Goal: Task Accomplishment & Management: Manage account settings

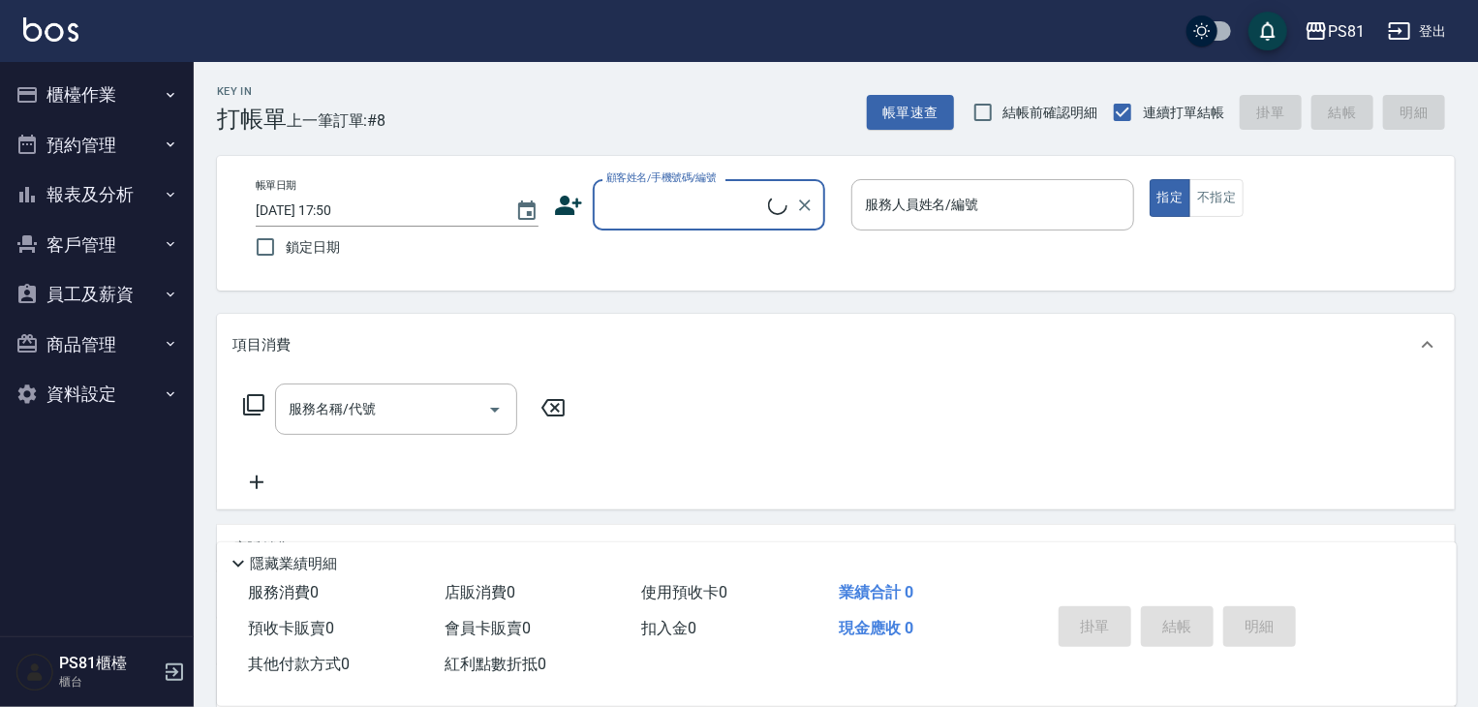
click at [147, 89] on button "櫃檯作業" at bounding box center [97, 95] width 178 height 50
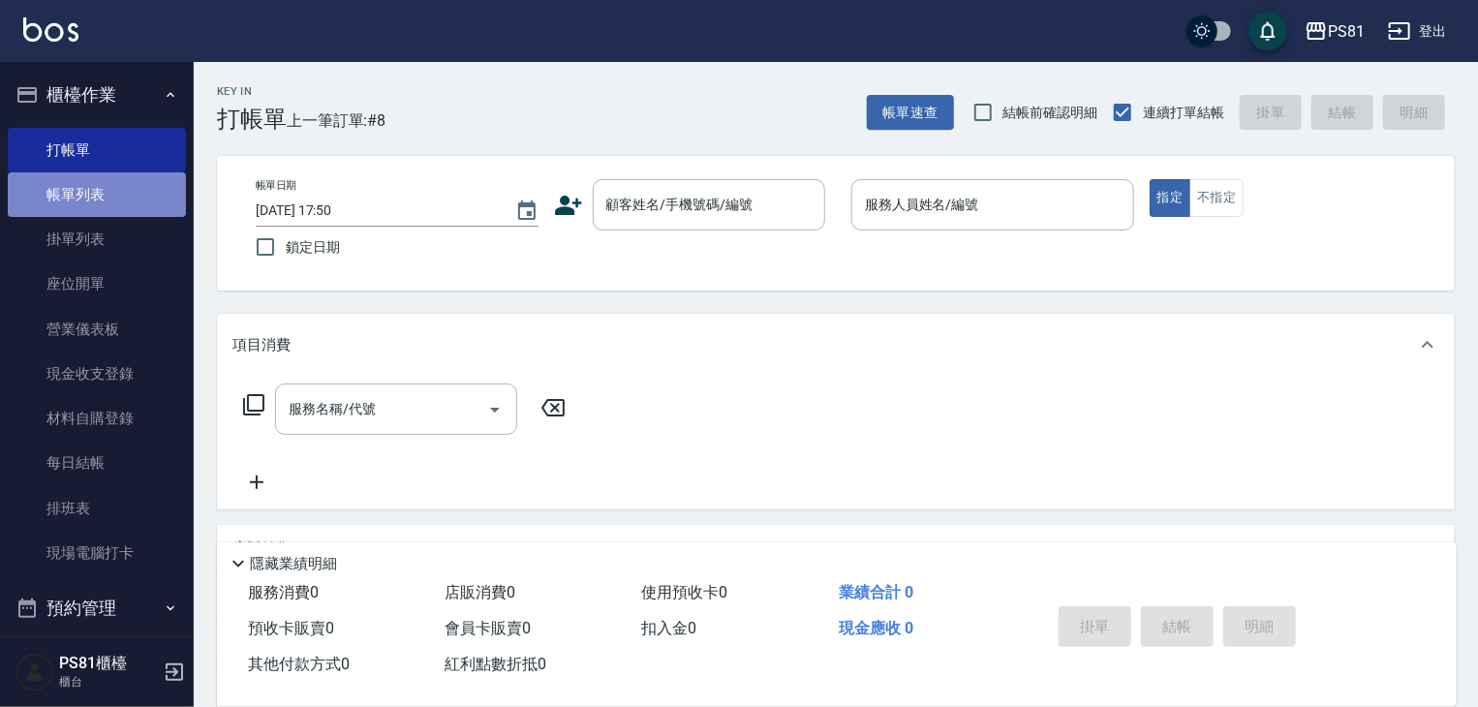
click at [112, 214] on link "帳單列表" at bounding box center [97, 194] width 178 height 45
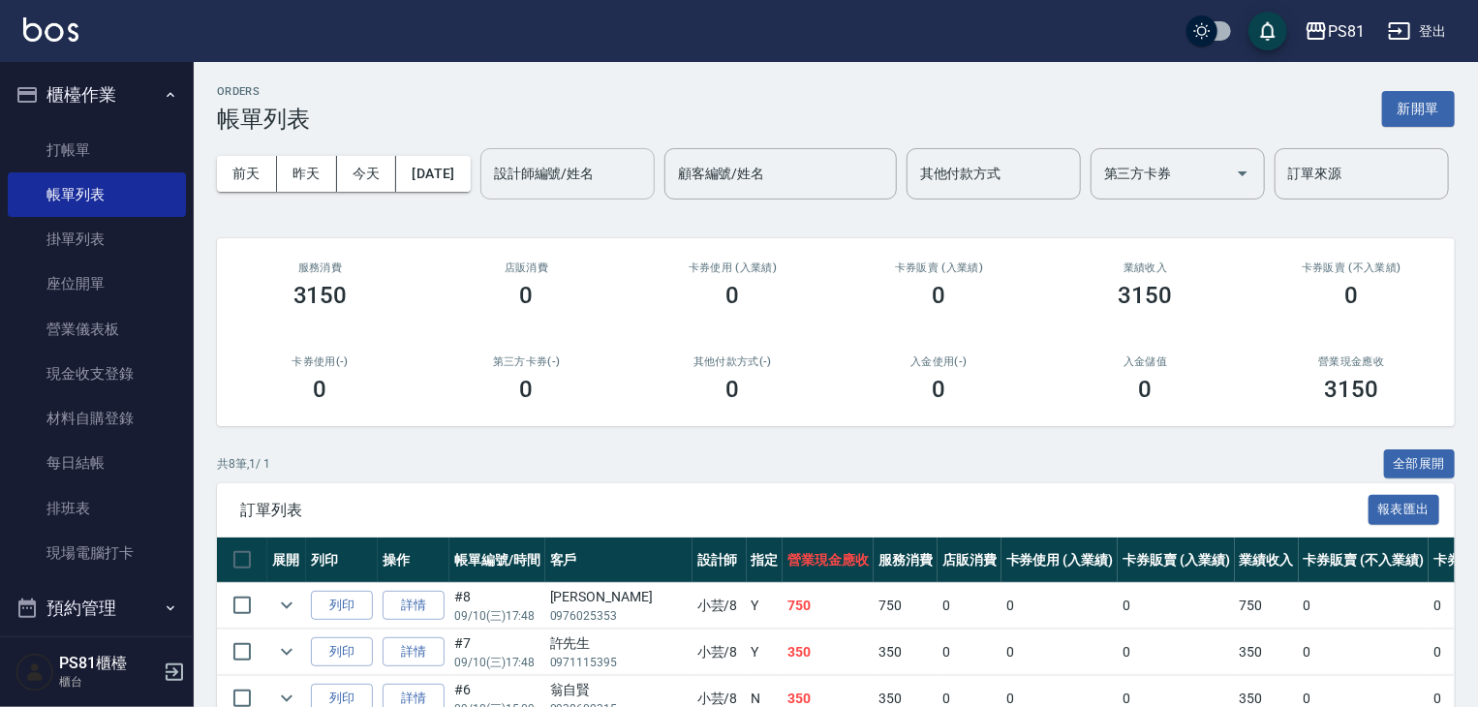
click at [489, 191] on input "設計師編號/姓名" at bounding box center [567, 174] width 157 height 34
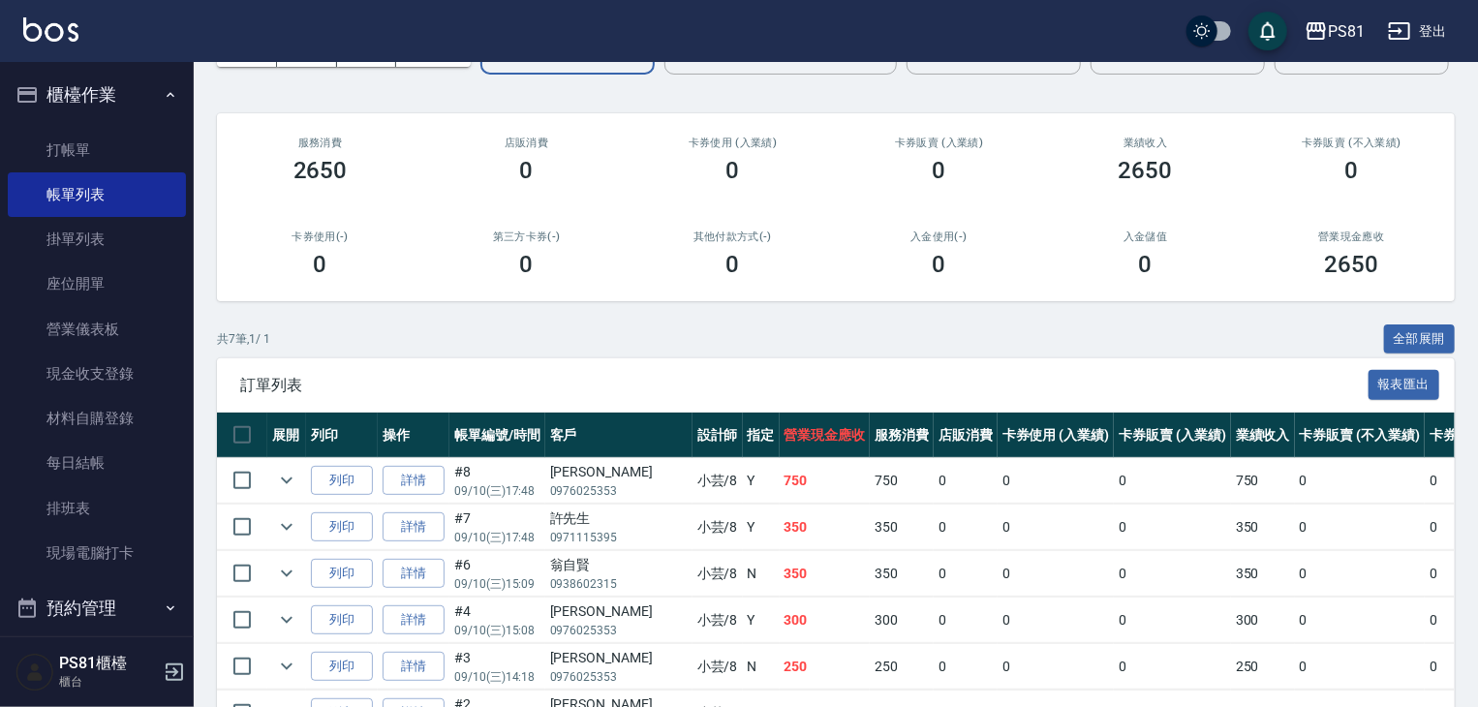
scroll to position [350, 0]
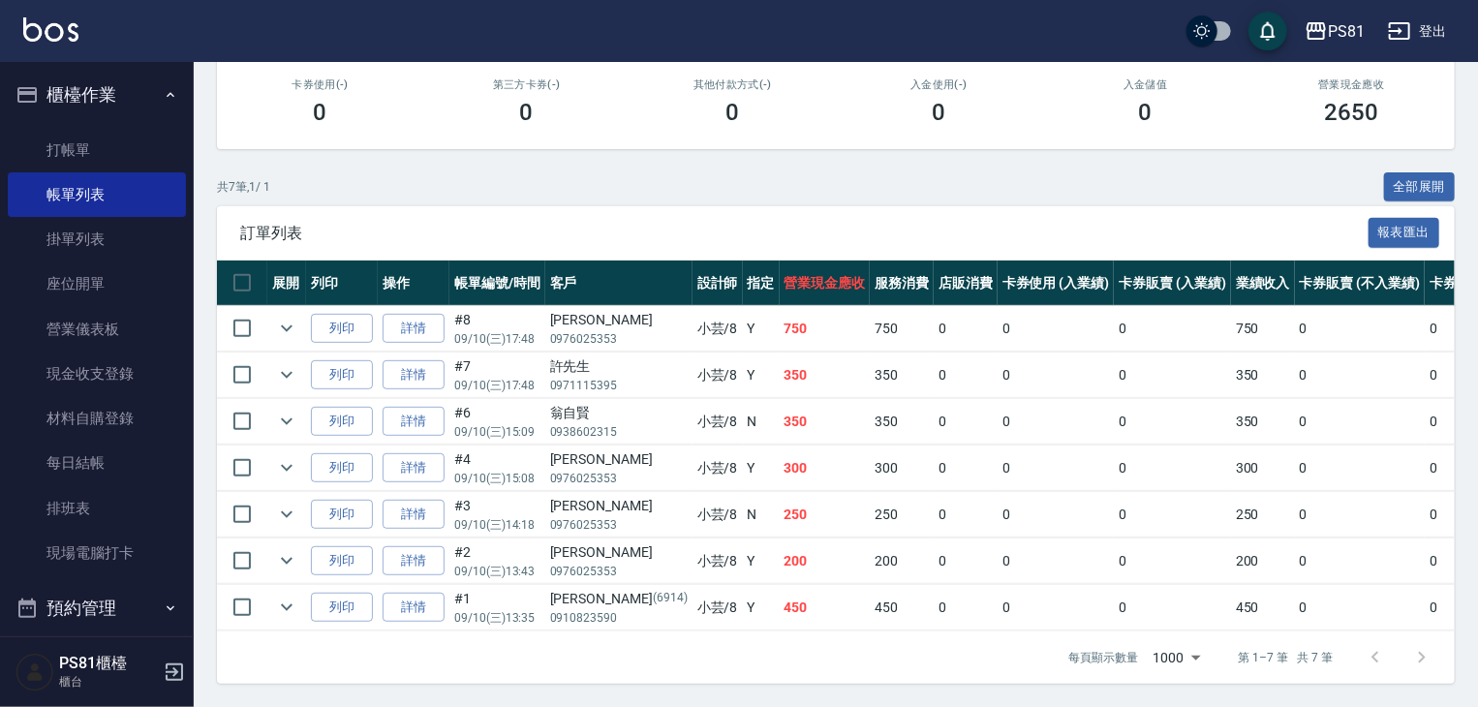
type input "小芸-8"
drag, startPoint x: 714, startPoint y: 357, endPoint x: 761, endPoint y: 369, distance: 48.9
click at [761, 369] on tr "列印 詳情 #7 09/10 (三) 17:48 許先生 0971115395 小芸 /8 Y 350 350 0 0 0 350 0 0 0 0 0" at bounding box center [1049, 376] width 1665 height 46
click at [780, 412] on td "350" at bounding box center [825, 422] width 91 height 46
drag, startPoint x: 725, startPoint y: 359, endPoint x: 748, endPoint y: 387, distance: 35.7
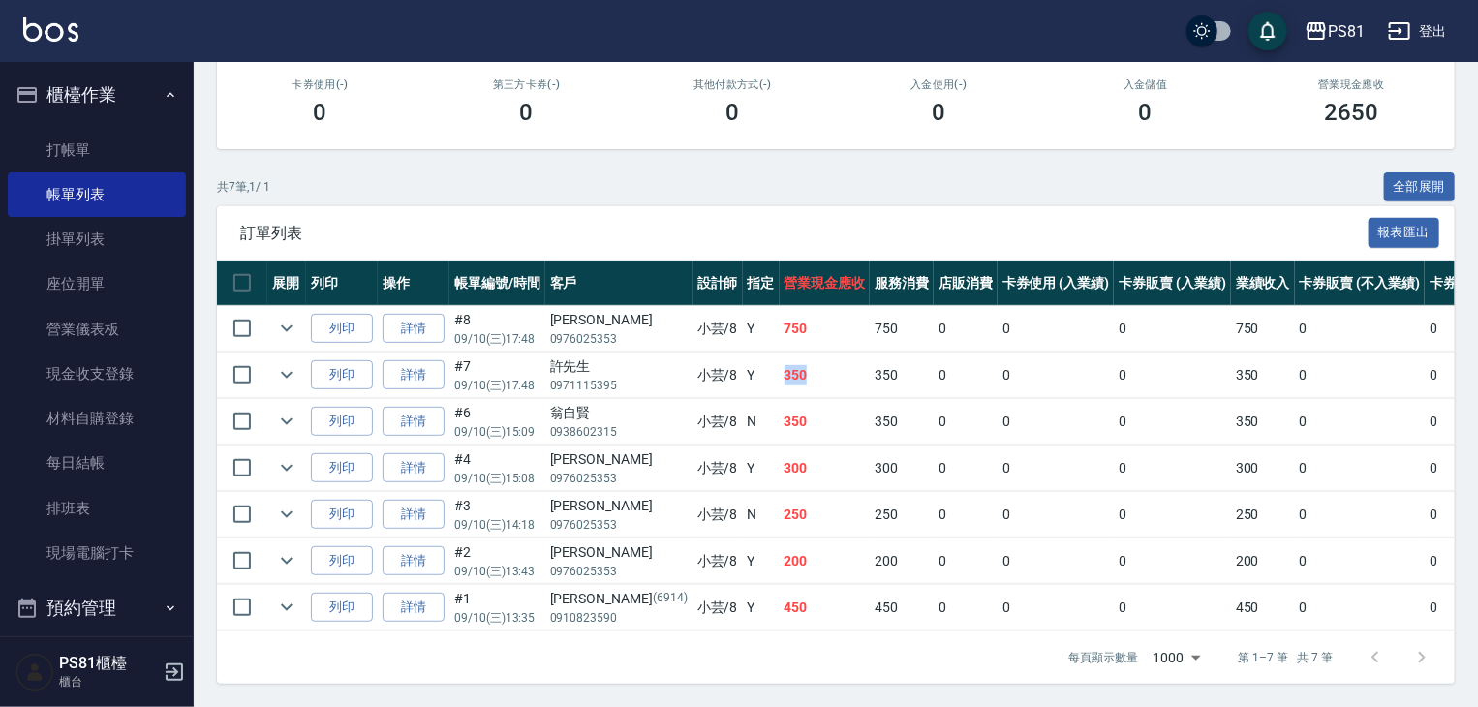
click at [748, 385] on tbody "列印 詳情 #8 09/10 (三) 17:48 [PERSON_NAME] 0976025353 小芸 /8 Y 750 750 0 0 0 750 0 0…" at bounding box center [1049, 468] width 1665 height 325
click at [780, 421] on td "350" at bounding box center [825, 422] width 91 height 46
click at [780, 446] on td "300" at bounding box center [825, 469] width 91 height 46
click at [287, 410] on icon "expand row" at bounding box center [286, 421] width 23 height 23
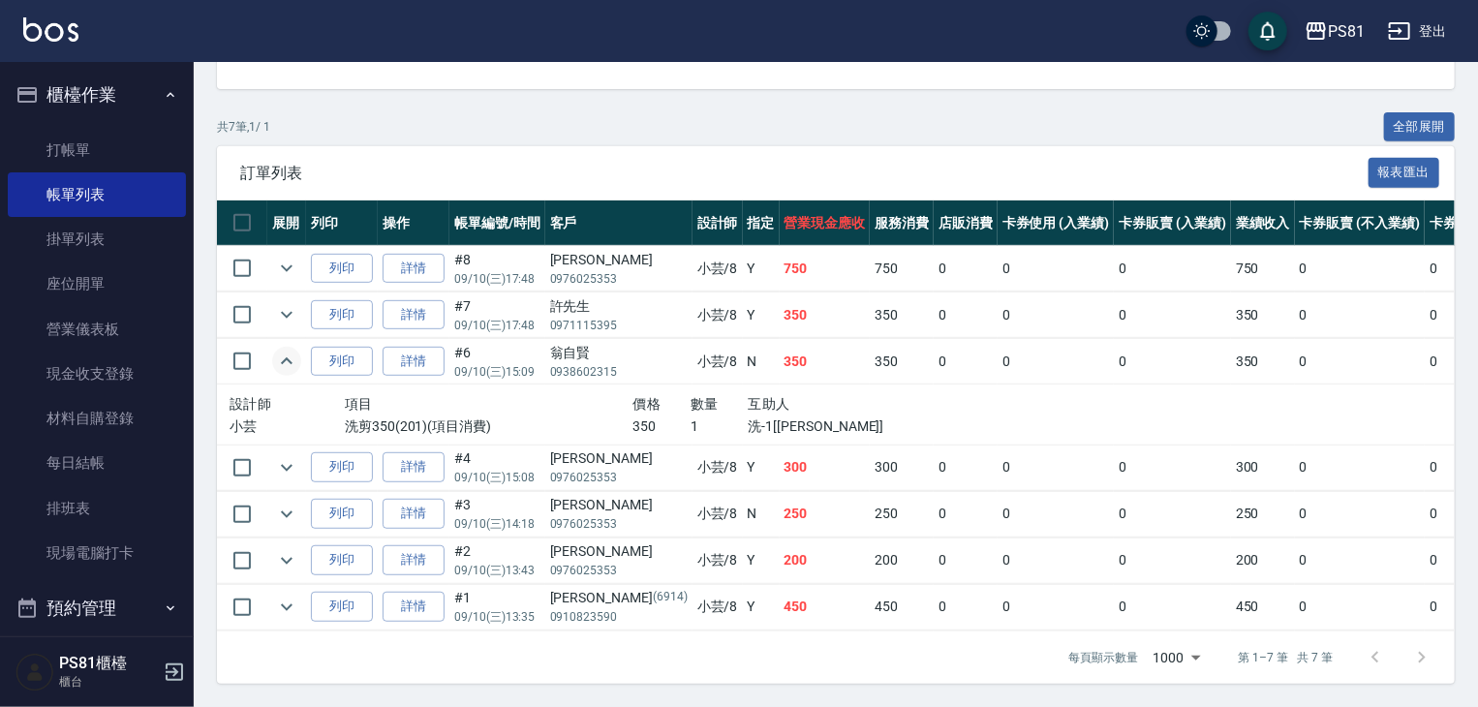
click at [287, 373] on icon "expand row" at bounding box center [286, 361] width 23 height 23
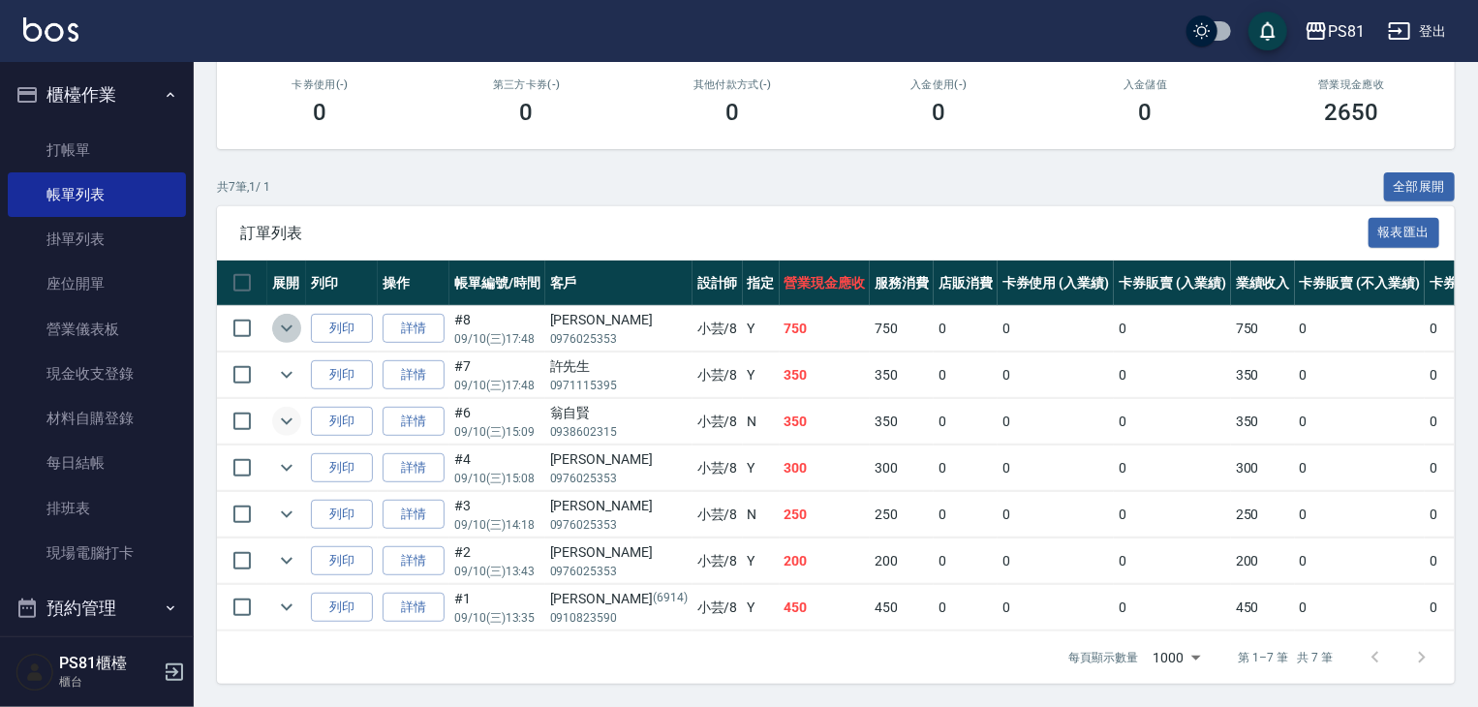
click at [278, 322] on icon "expand row" at bounding box center [286, 328] width 23 height 23
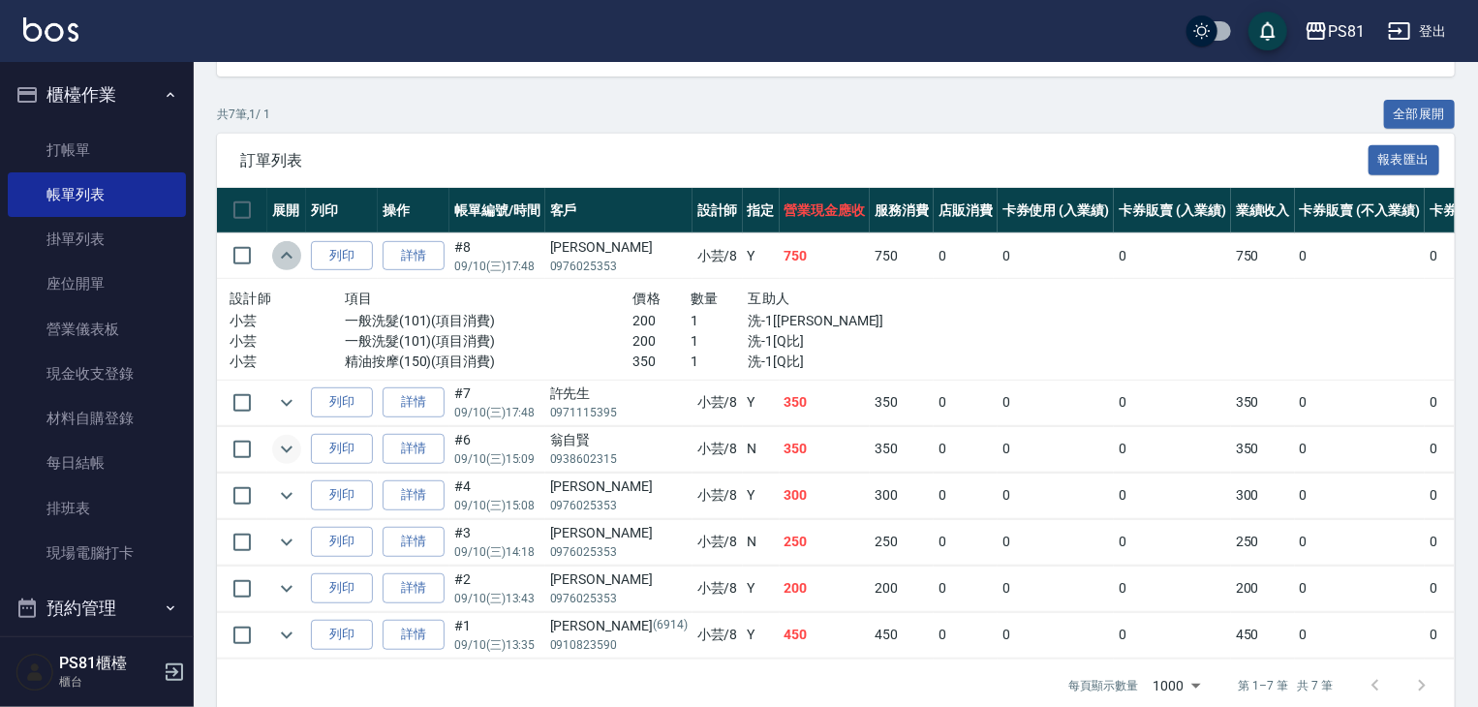
click at [280, 267] on icon "expand row" at bounding box center [286, 255] width 23 height 23
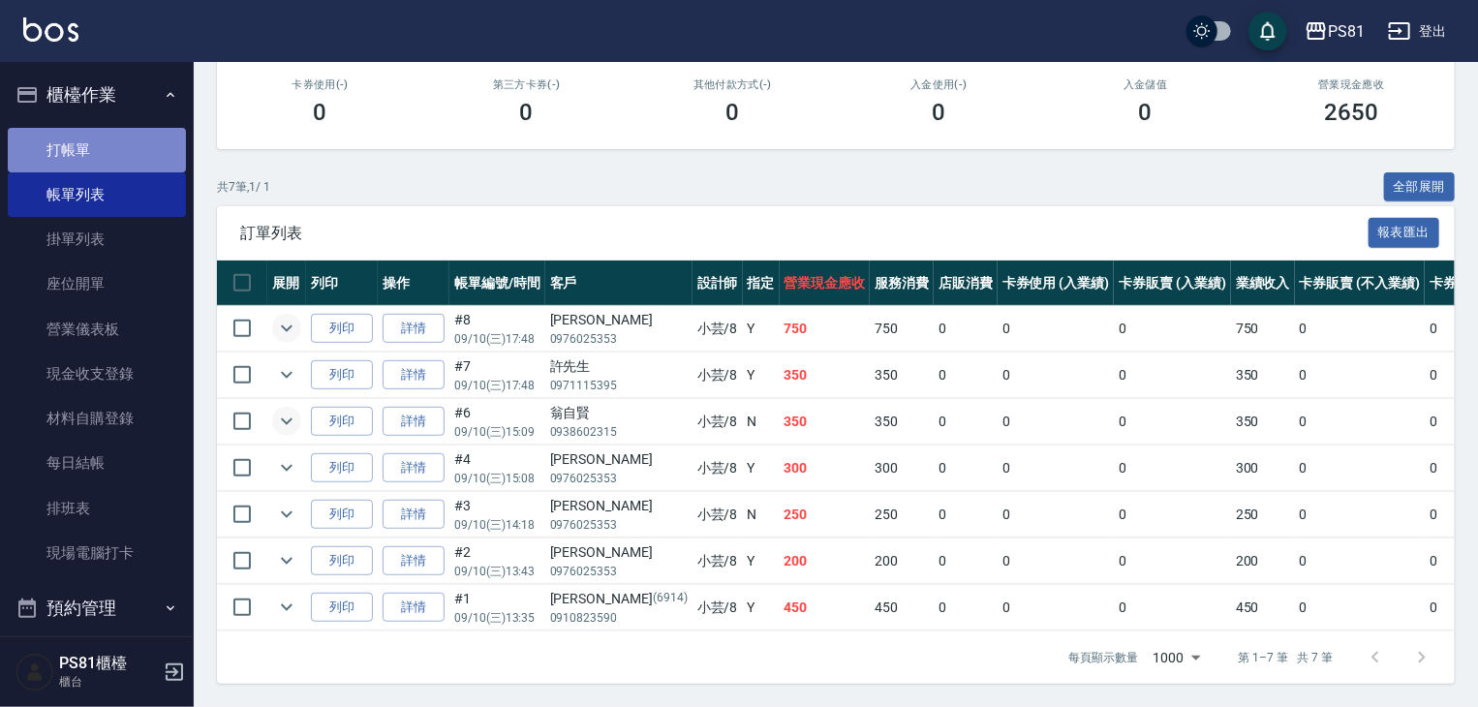
click at [122, 142] on link "打帳單" at bounding box center [97, 150] width 178 height 45
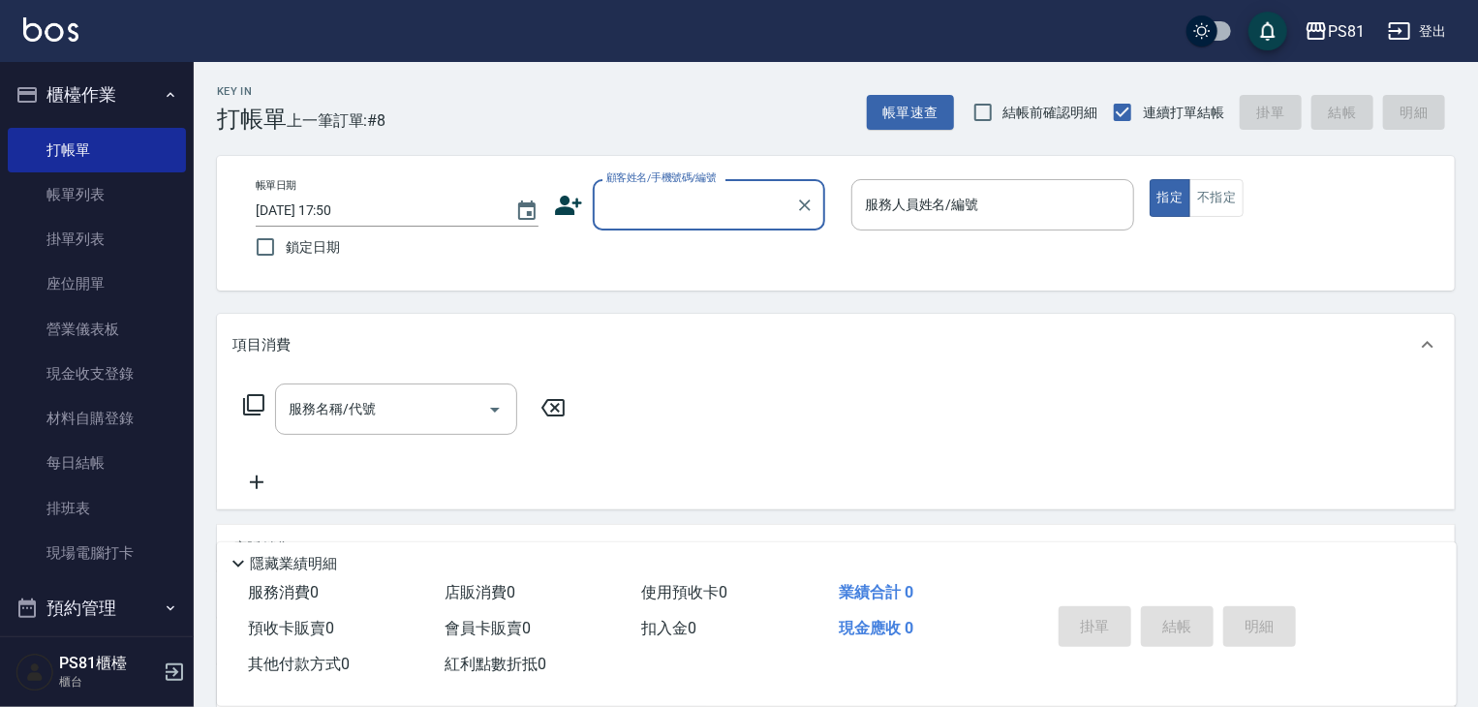
click at [707, 209] on input "顧客姓名/手機號碼/編號" at bounding box center [695, 205] width 186 height 34
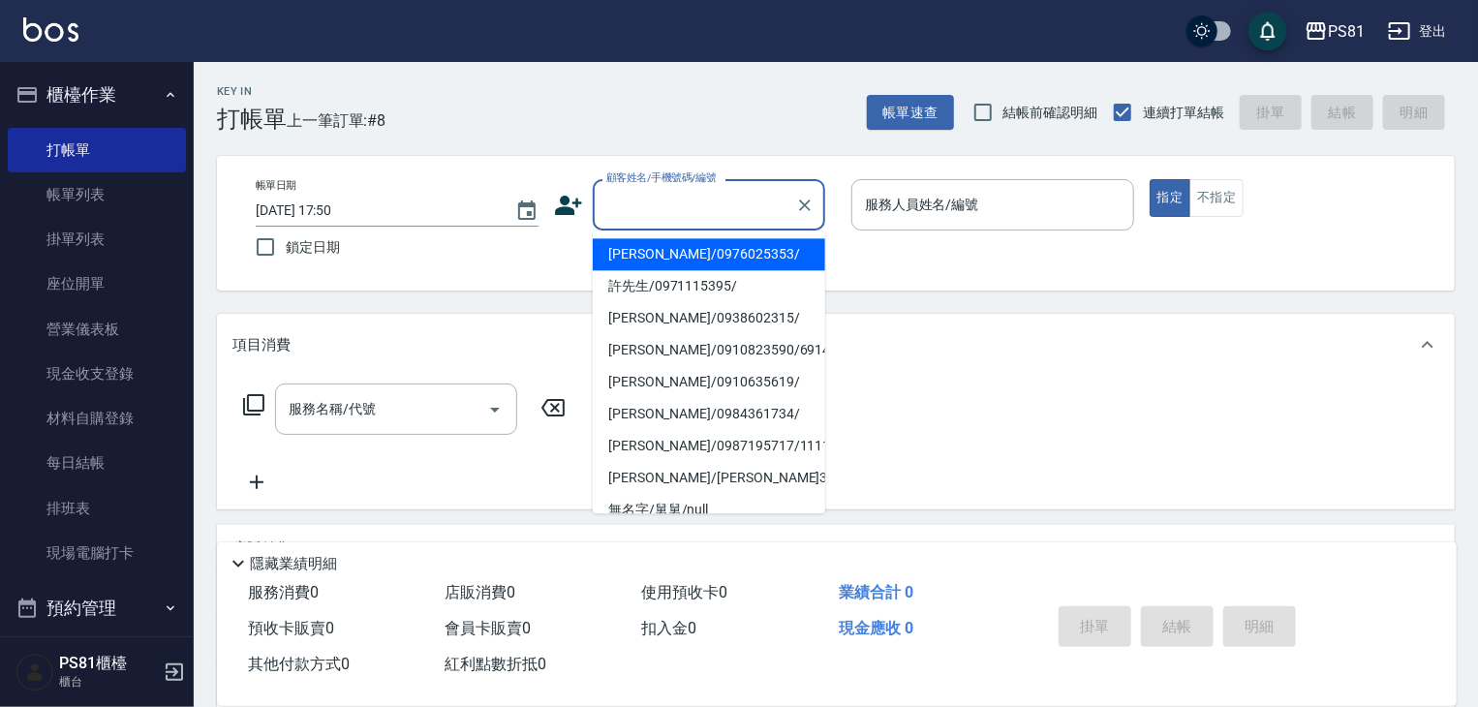
click at [708, 258] on li "[PERSON_NAME]/0976025353/" at bounding box center [709, 254] width 232 height 32
type input "[PERSON_NAME]/0976025353/"
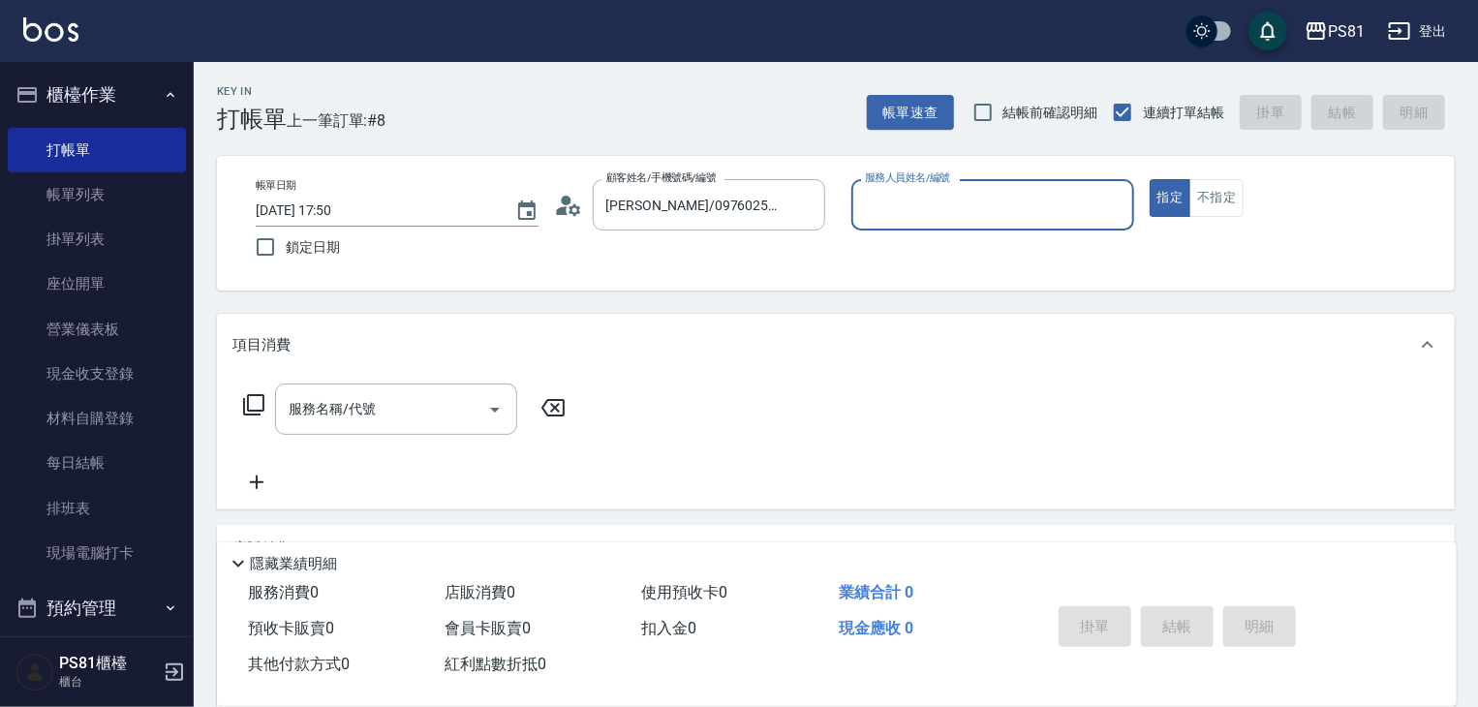
type input "小芸-8"
click at [335, 403] on input "服務名稱/代號" at bounding box center [382, 409] width 196 height 34
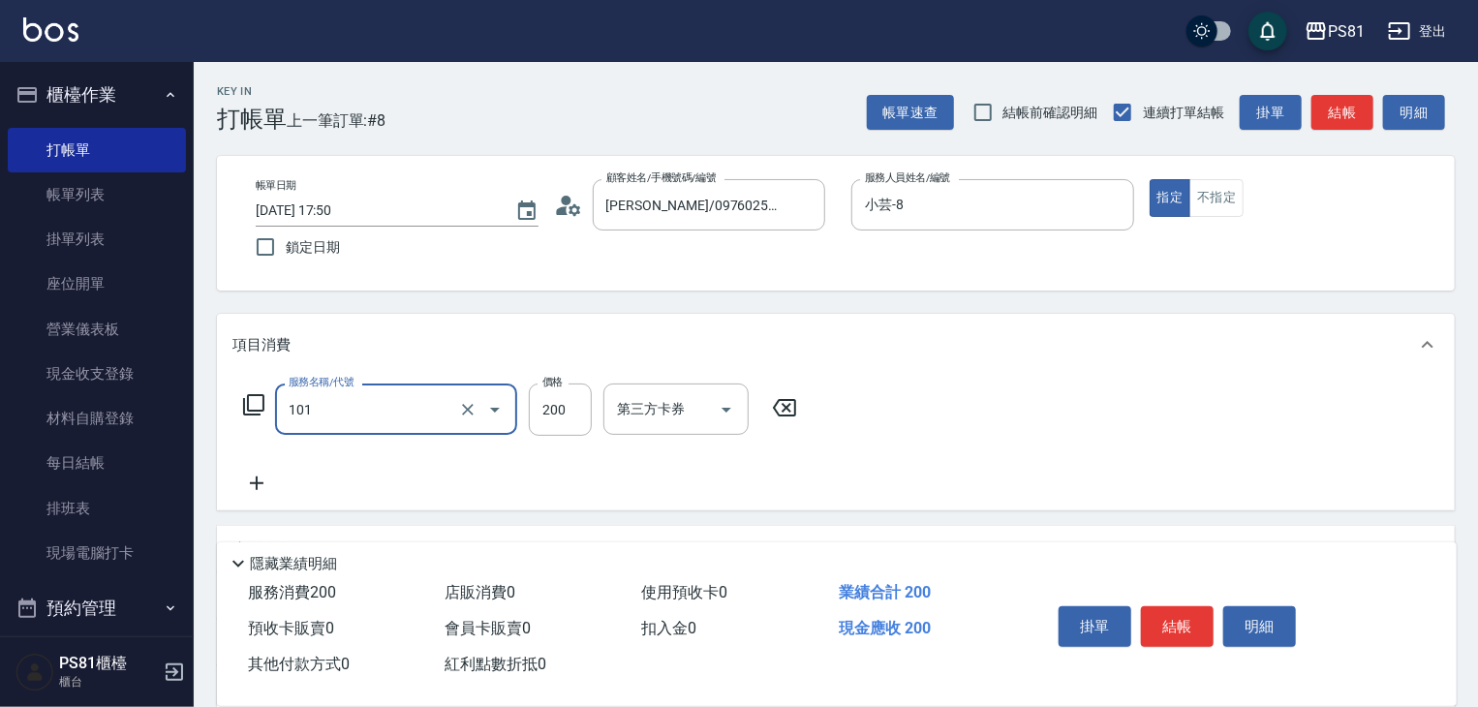
type input "一般洗髮(101)"
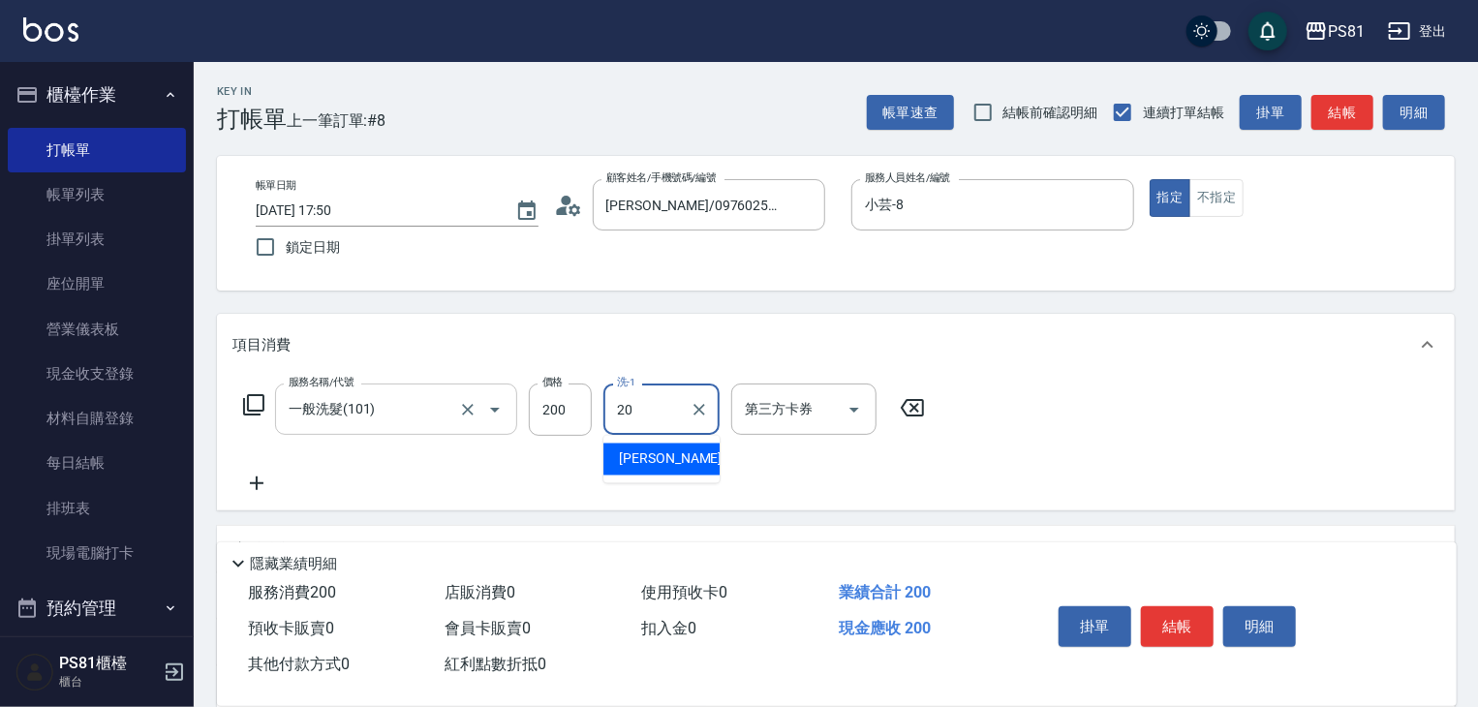
type input "[PERSON_NAME]-20"
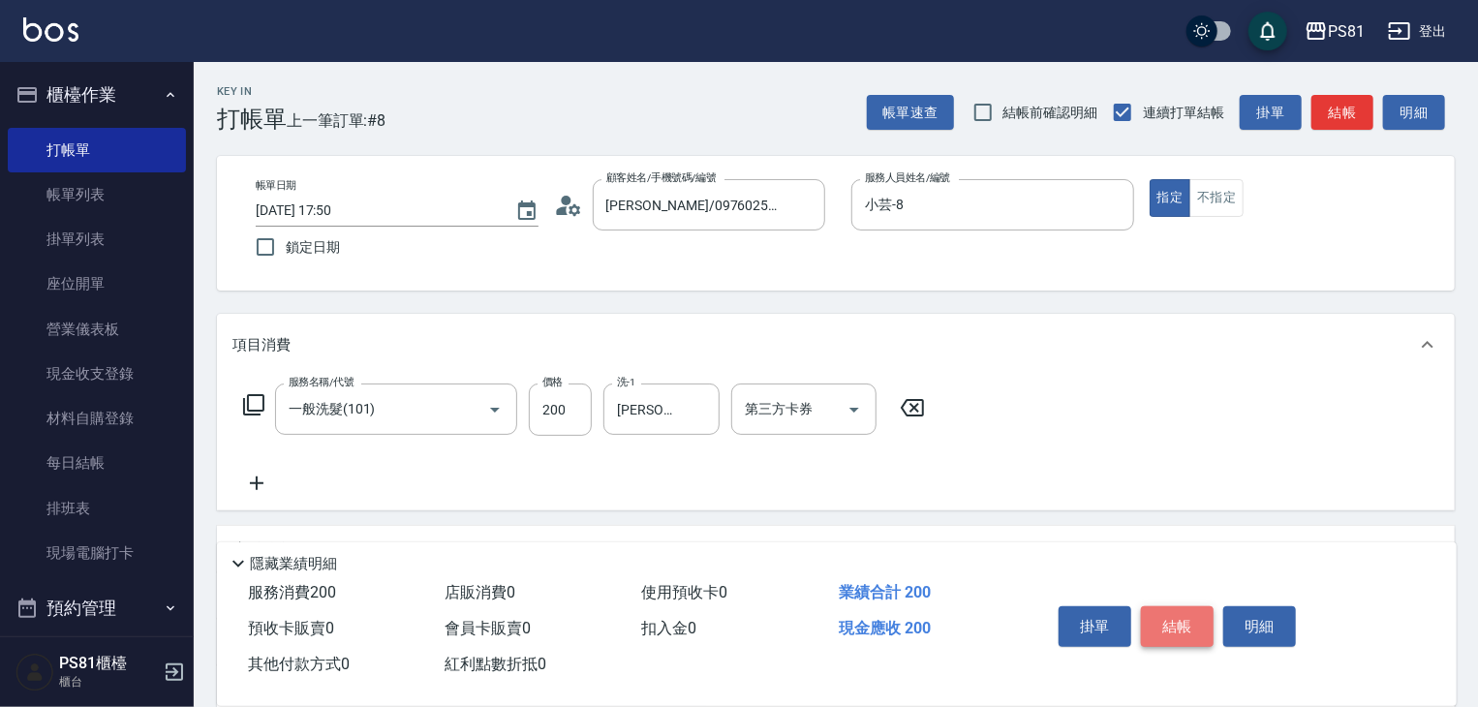
click at [1182, 623] on button "結帳" at bounding box center [1177, 626] width 73 height 41
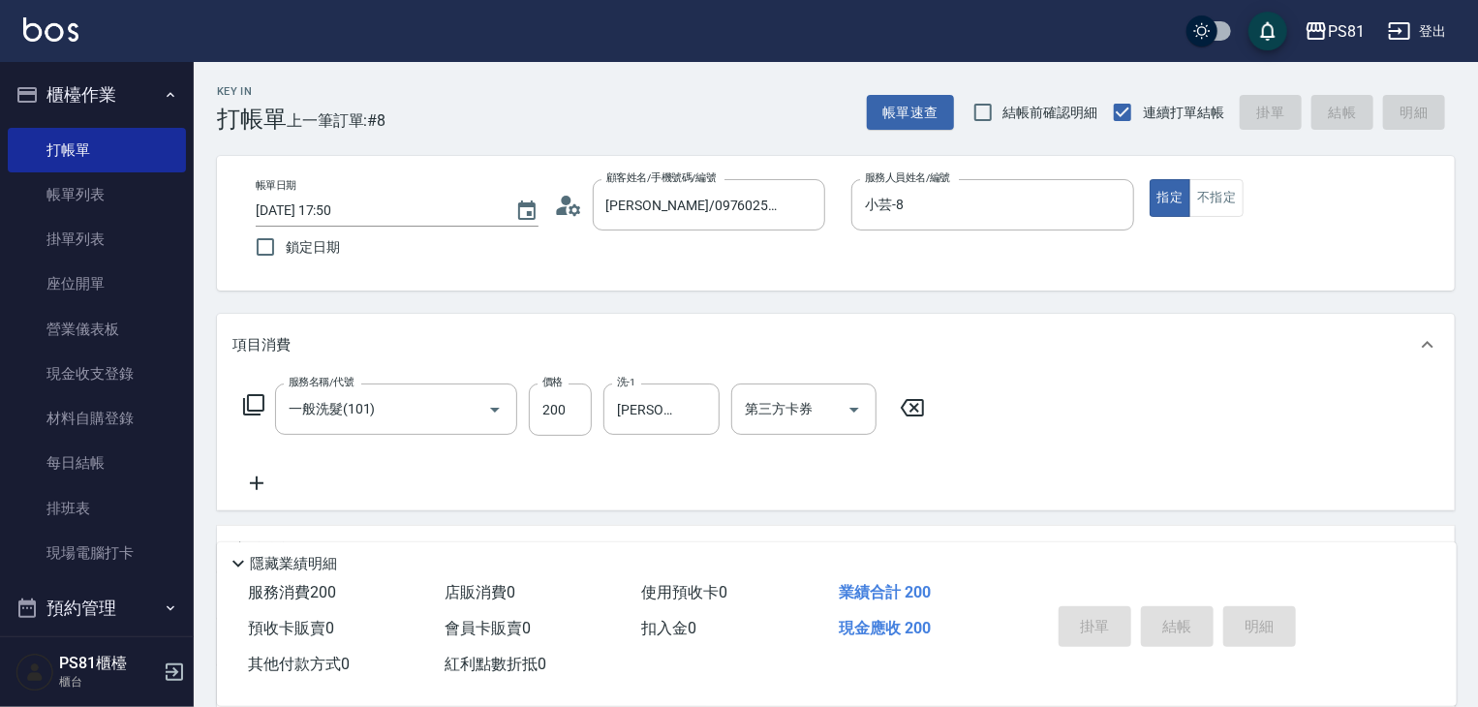
type input "[DATE] 17:54"
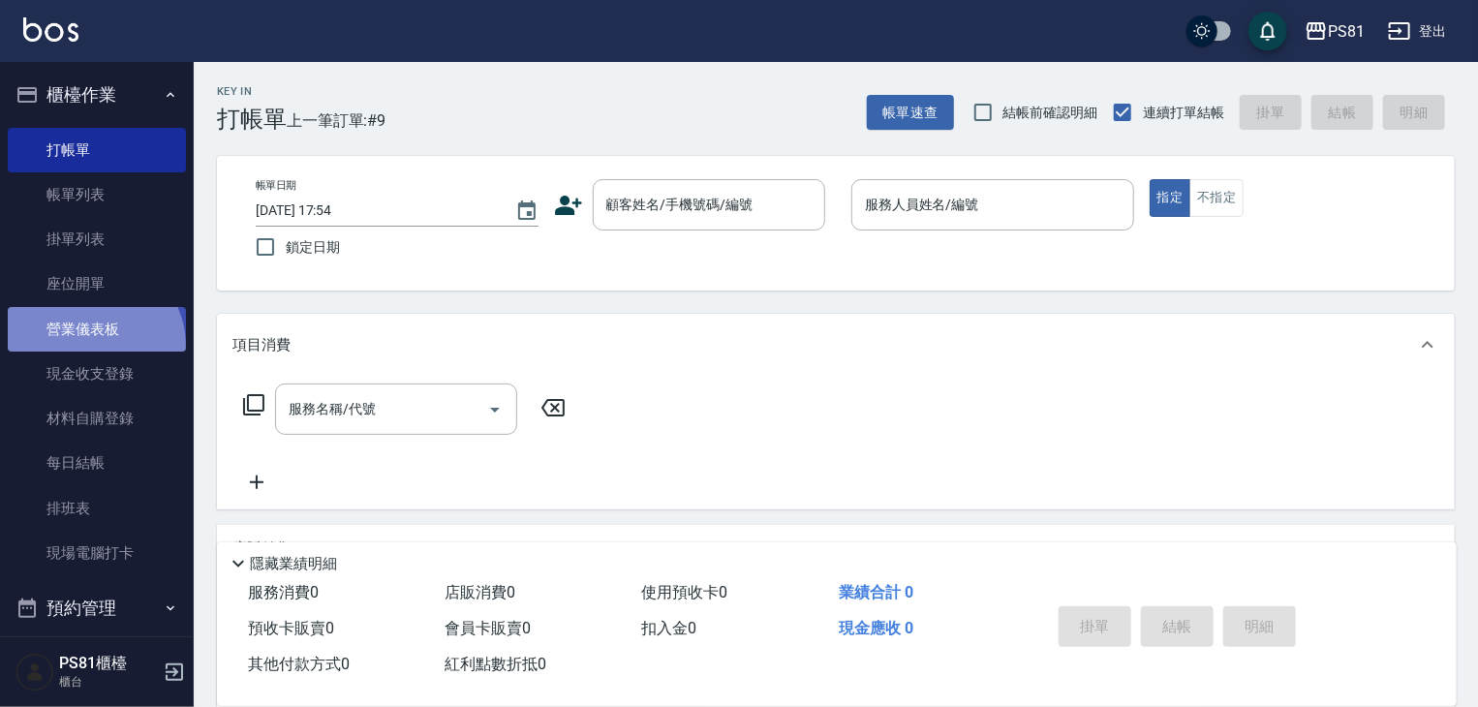
click at [91, 346] on link "營業儀表板" at bounding box center [97, 329] width 178 height 45
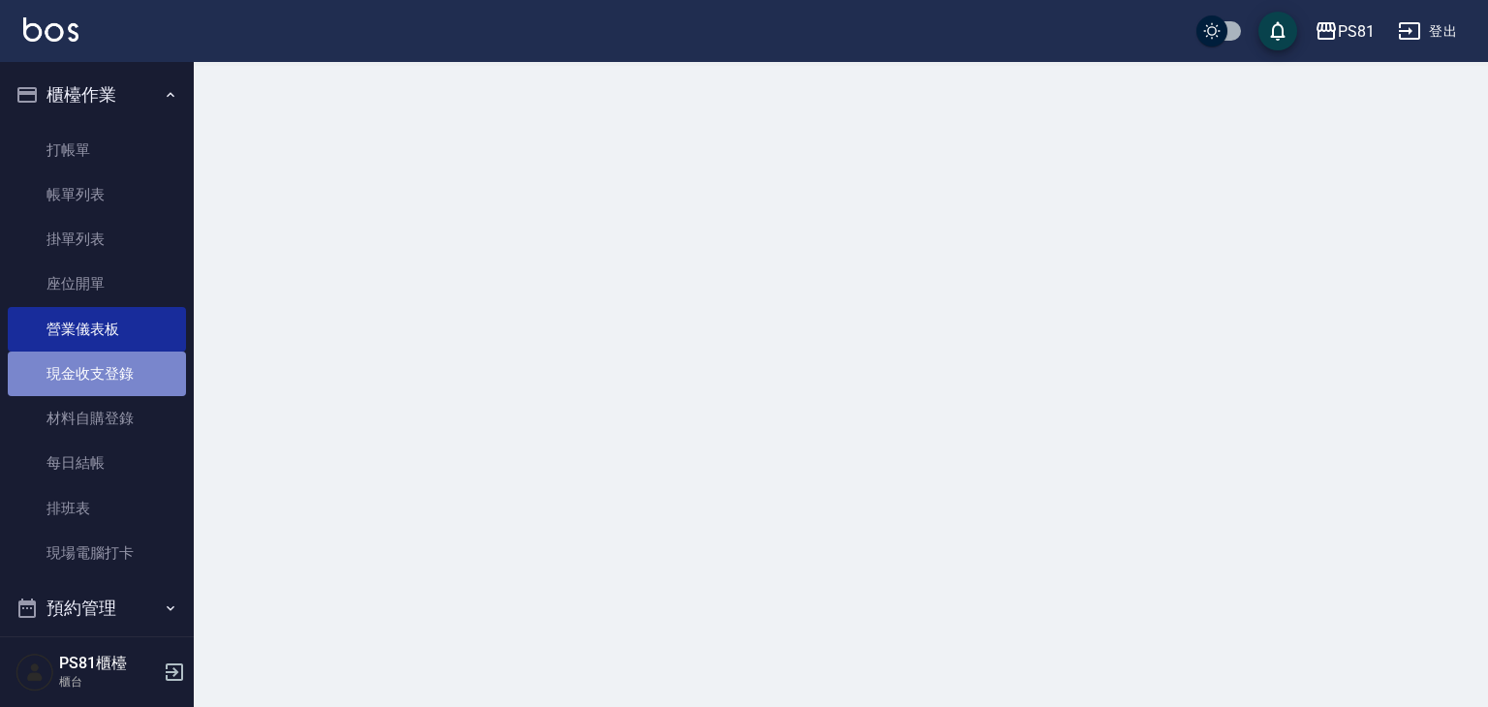
click at [120, 378] on link "現金收支登錄" at bounding box center [97, 374] width 178 height 45
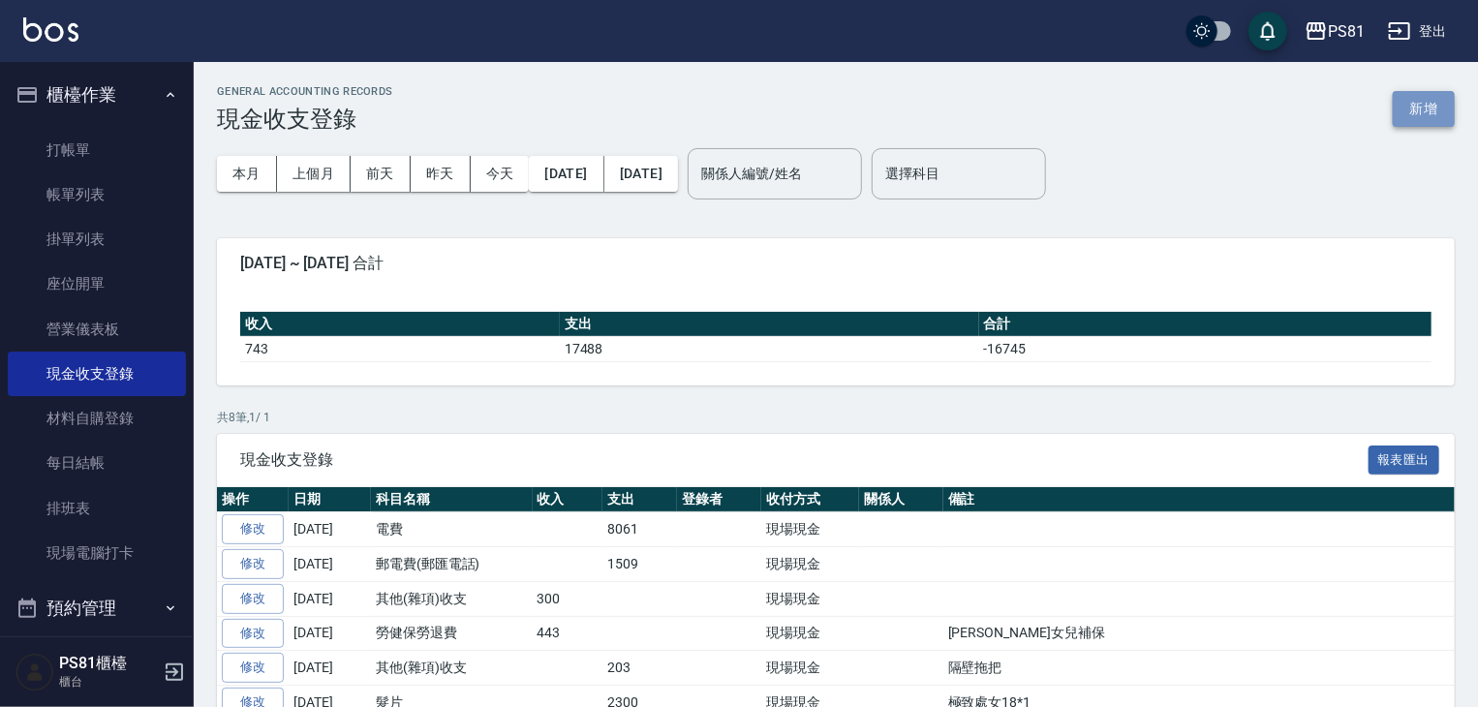
click at [1408, 117] on button "新增" at bounding box center [1424, 109] width 62 height 36
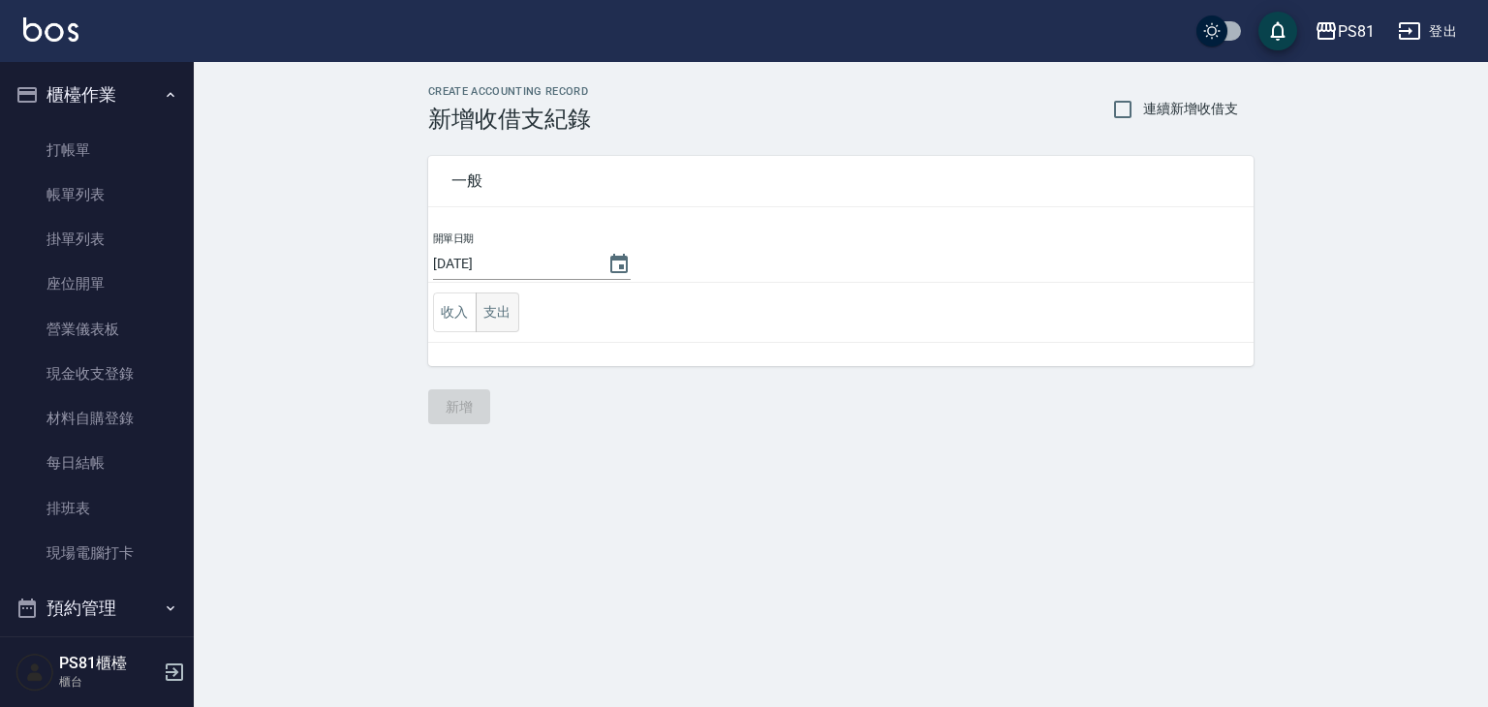
click at [489, 321] on button "支出" at bounding box center [498, 313] width 44 height 40
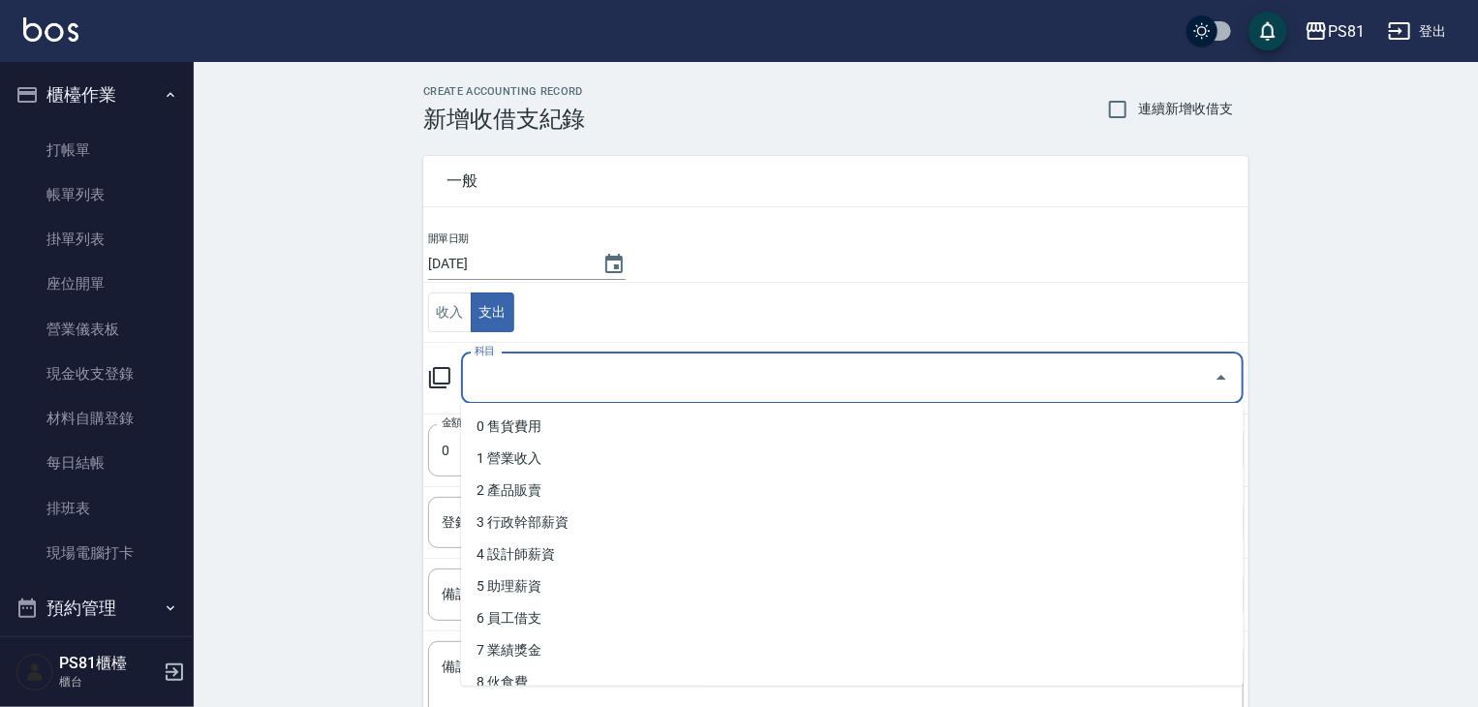
click at [518, 374] on input "科目" at bounding box center [838, 378] width 736 height 34
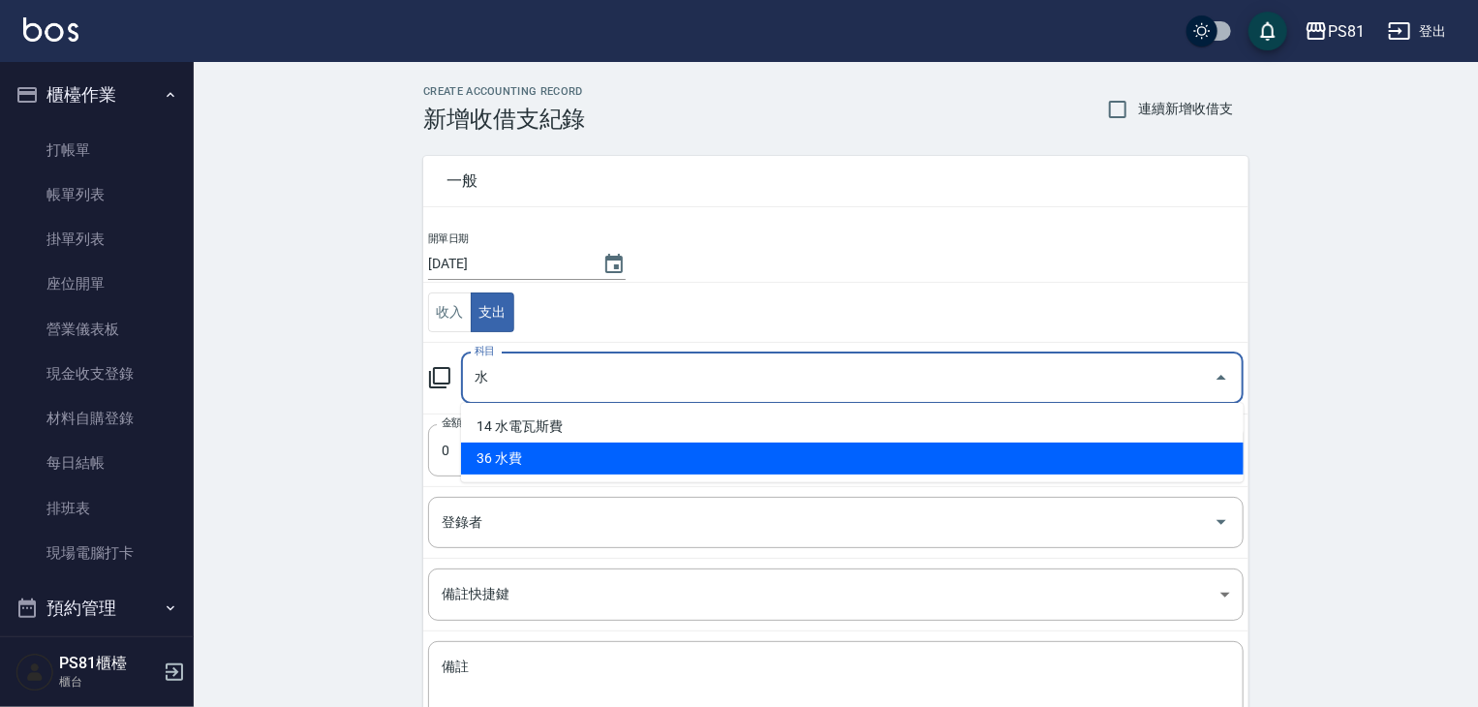
click at [612, 449] on li "36 水費" at bounding box center [852, 459] width 783 height 32
type input "36 水費"
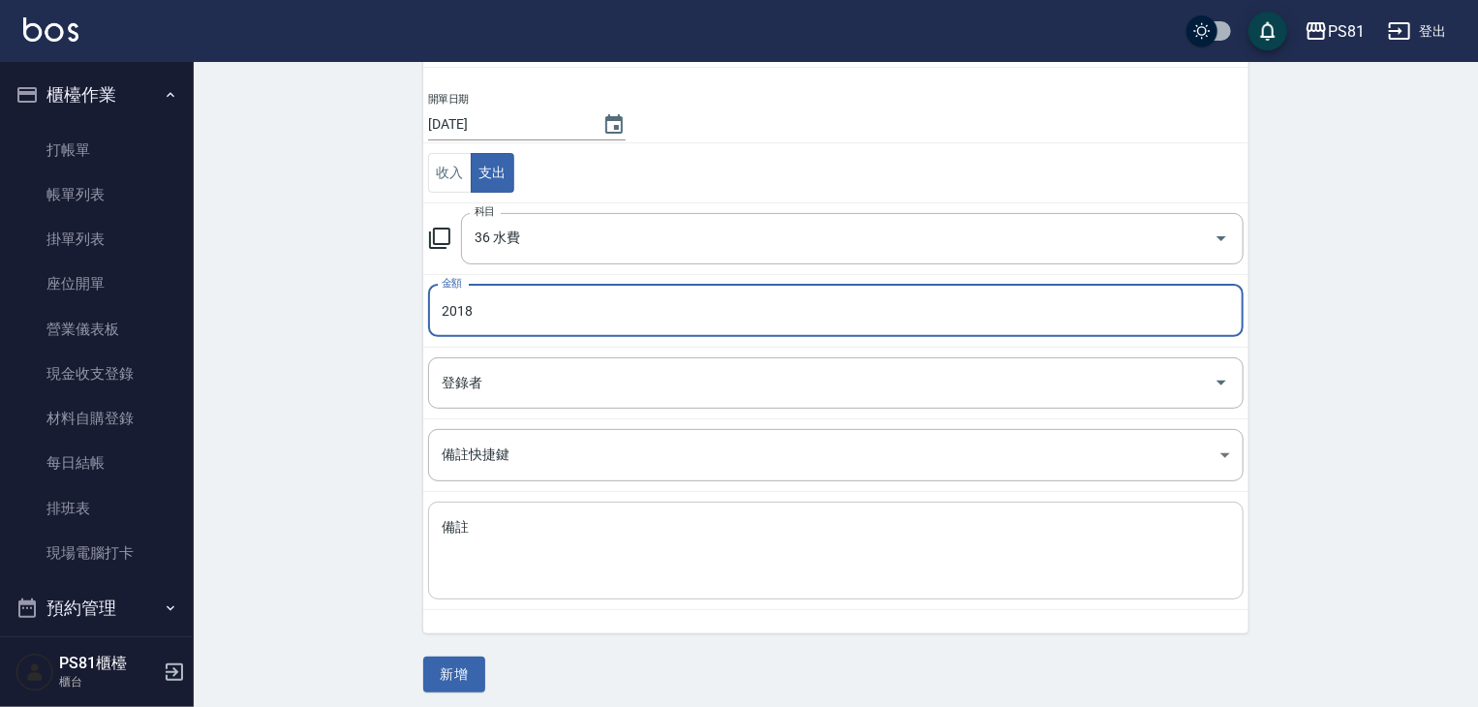
scroll to position [146, 0]
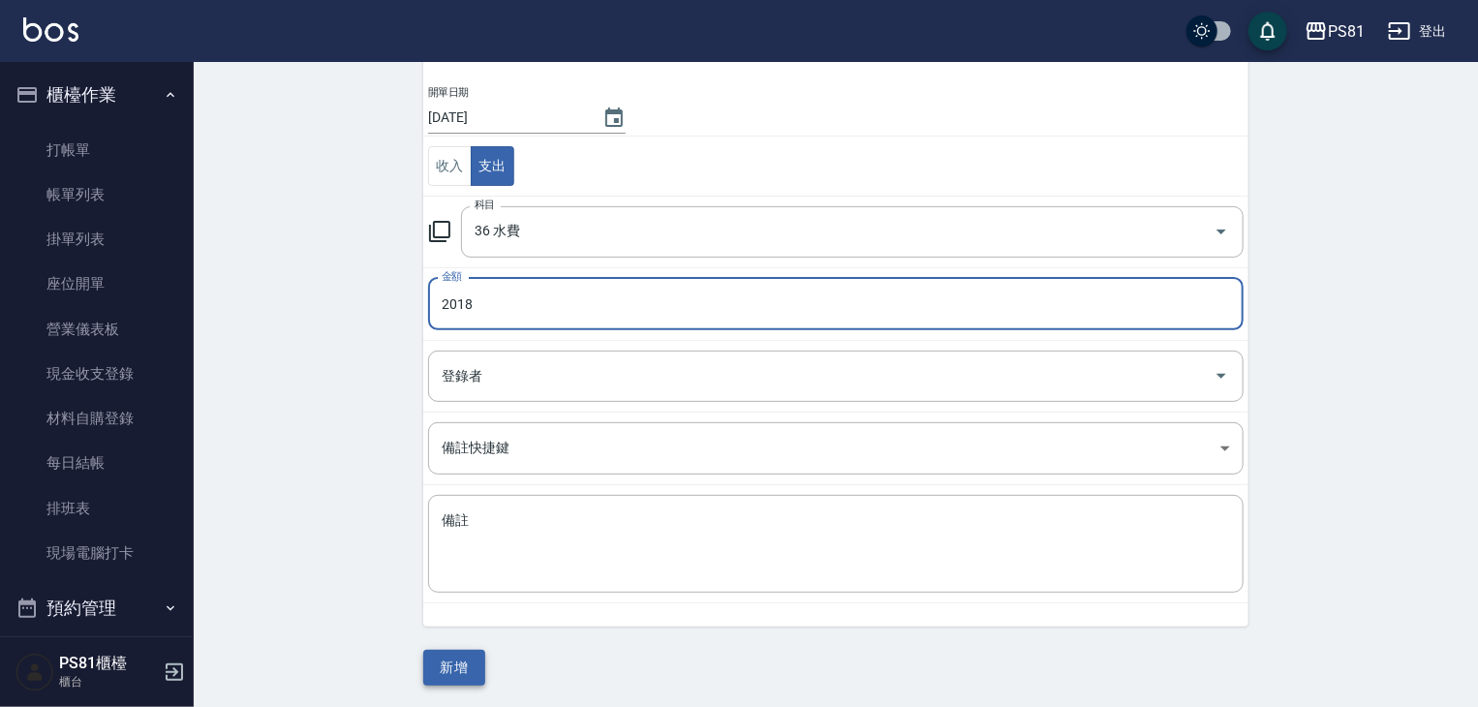
type input "2018"
click at [449, 660] on button "新增" at bounding box center [454, 668] width 62 height 36
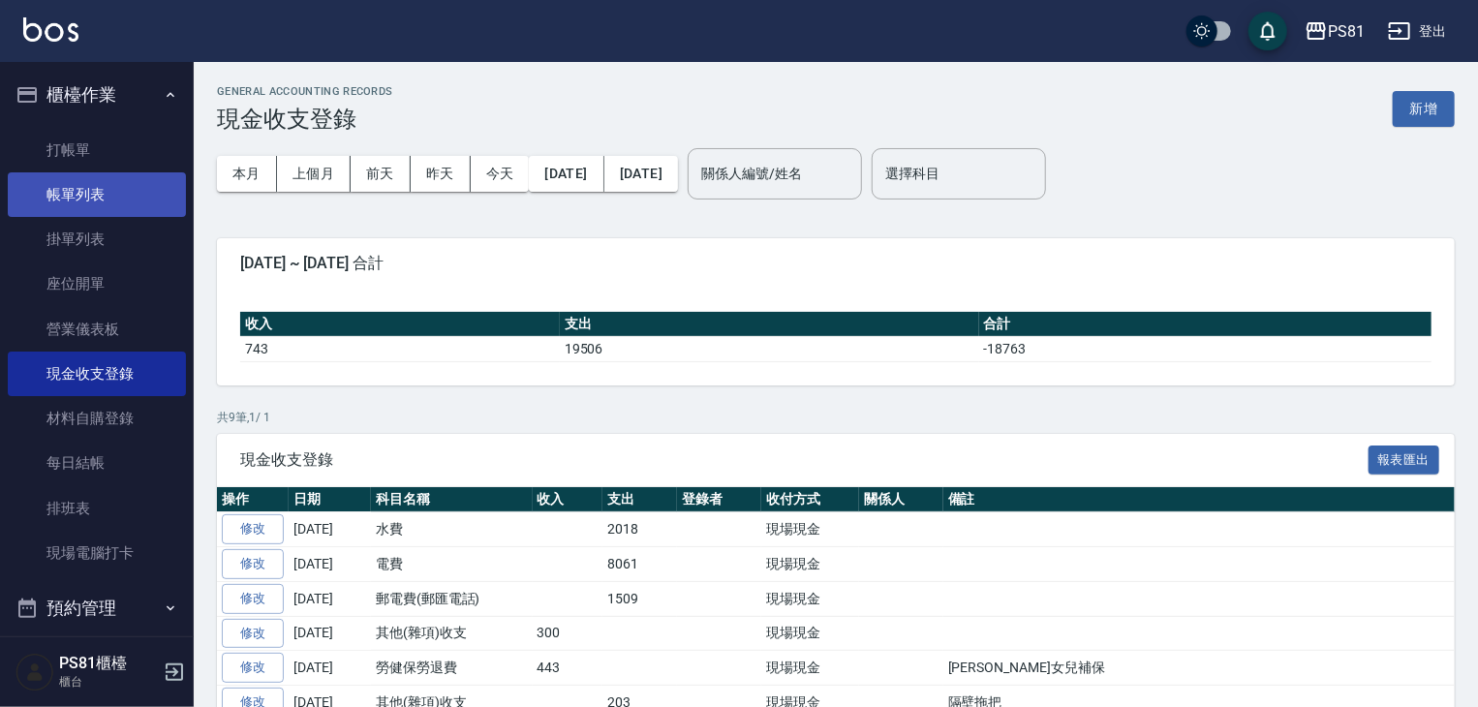
click at [126, 197] on link "帳單列表" at bounding box center [97, 194] width 178 height 45
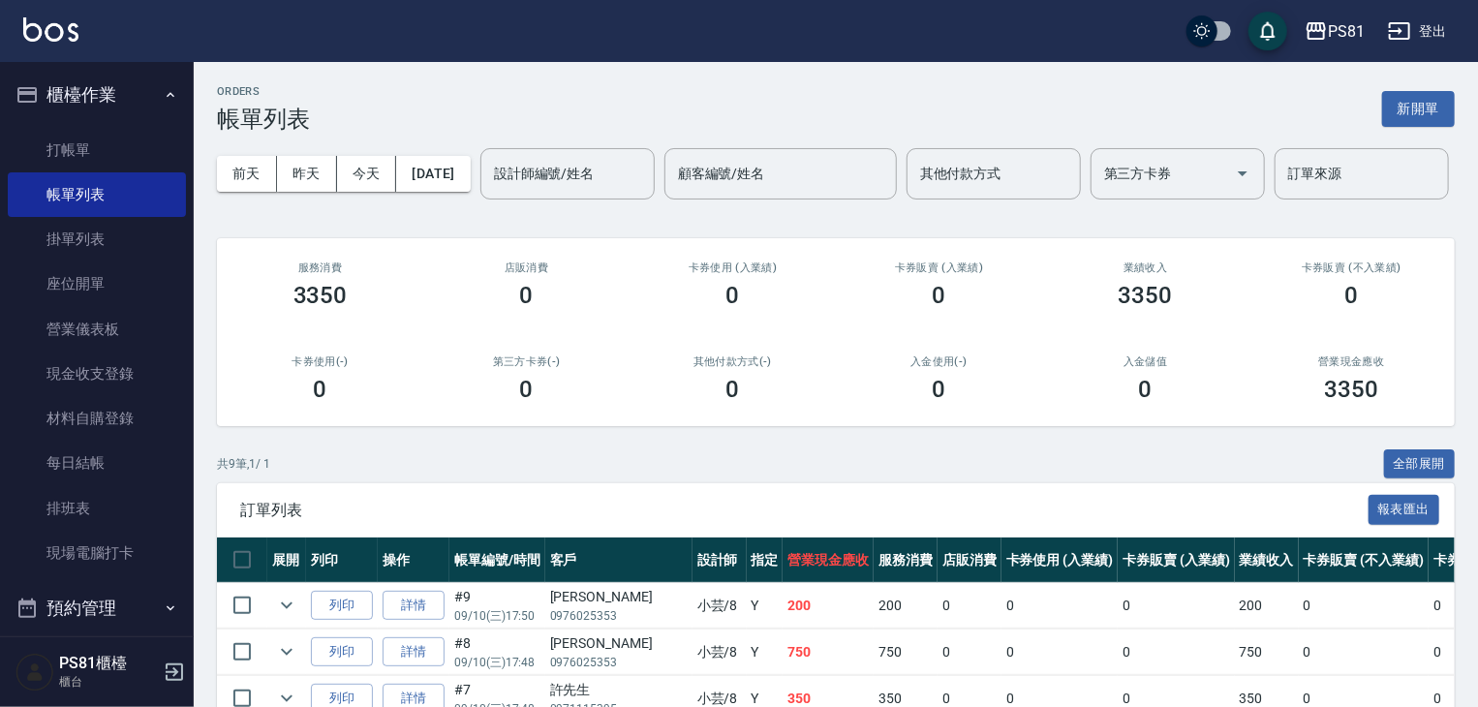
click at [128, 112] on button "櫃檯作業" at bounding box center [97, 95] width 178 height 50
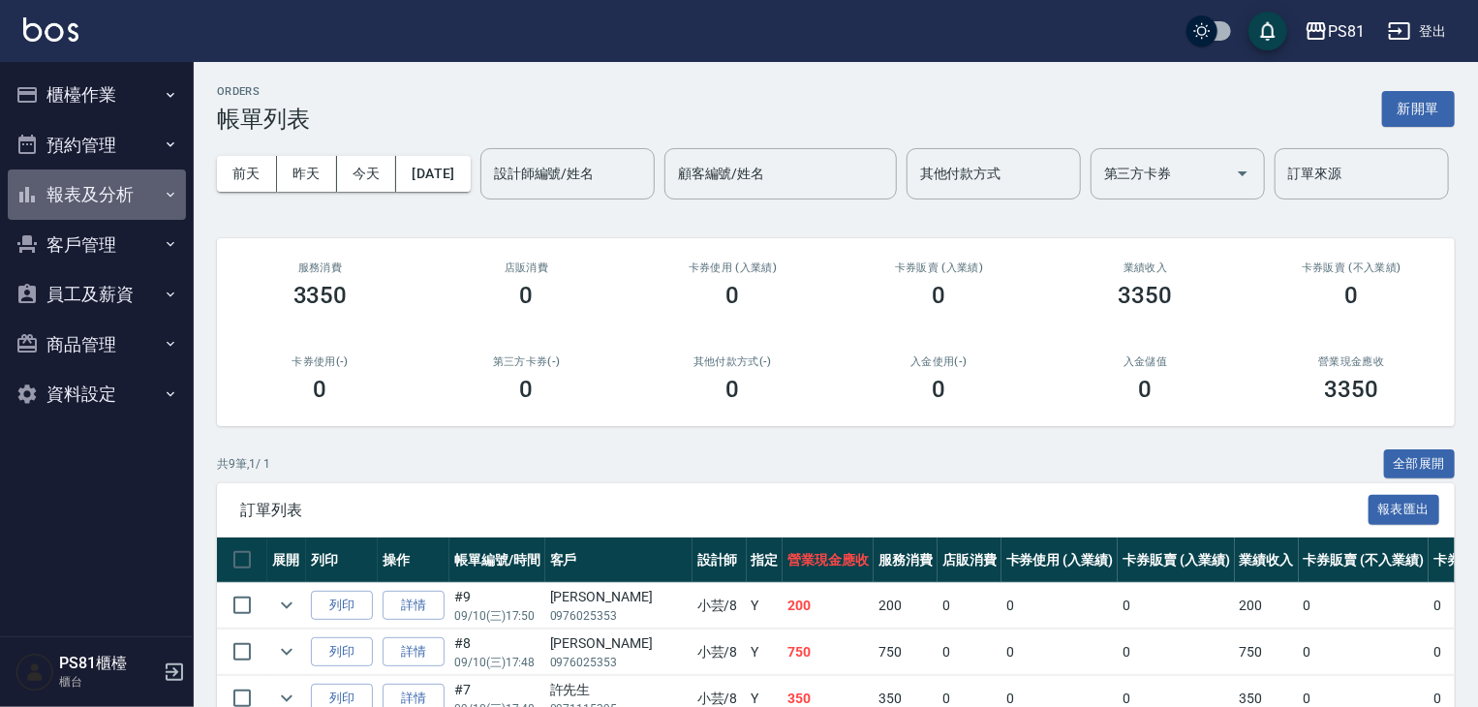
click at [116, 199] on button "報表及分析" at bounding box center [97, 195] width 178 height 50
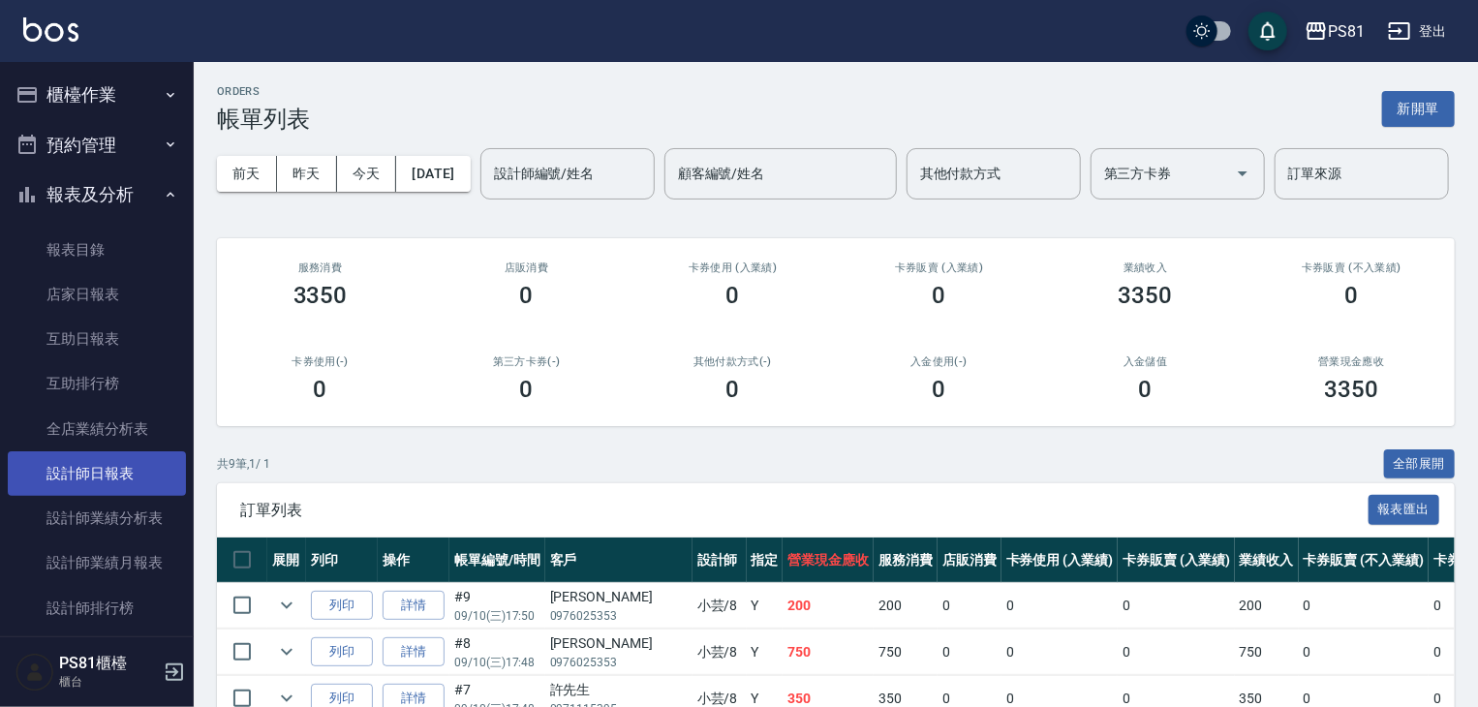
click at [147, 470] on link "設計師日報表" at bounding box center [97, 473] width 178 height 45
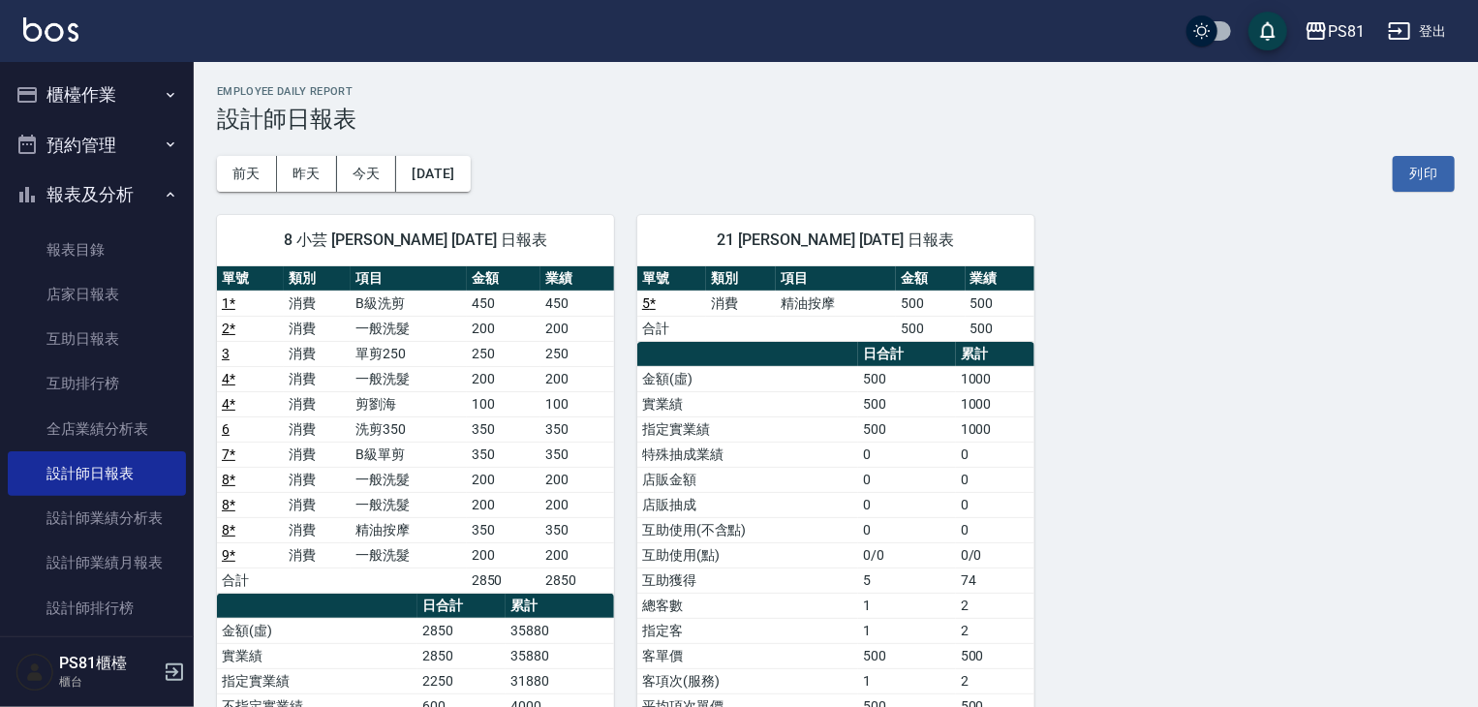
click at [116, 199] on button "報表及分析" at bounding box center [97, 195] width 178 height 50
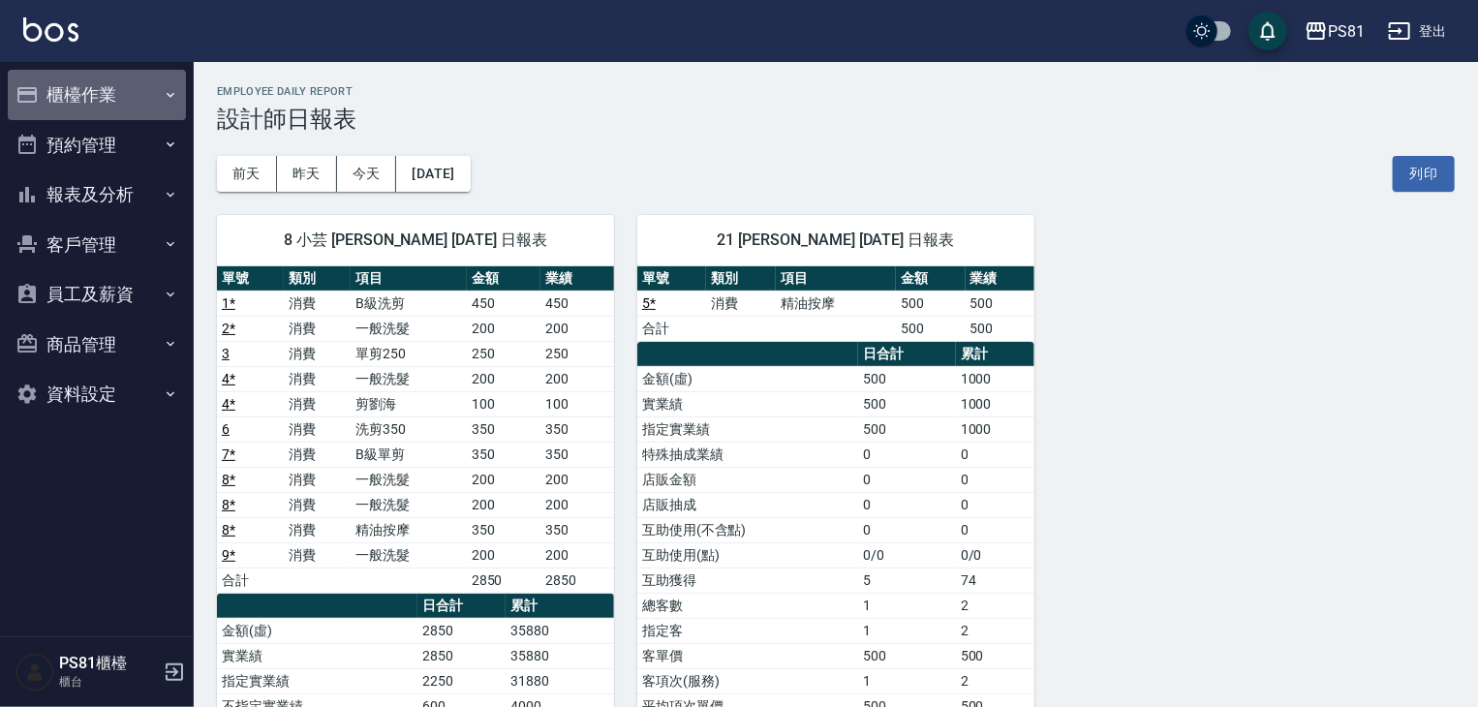
click at [72, 74] on button "櫃檯作業" at bounding box center [97, 95] width 178 height 50
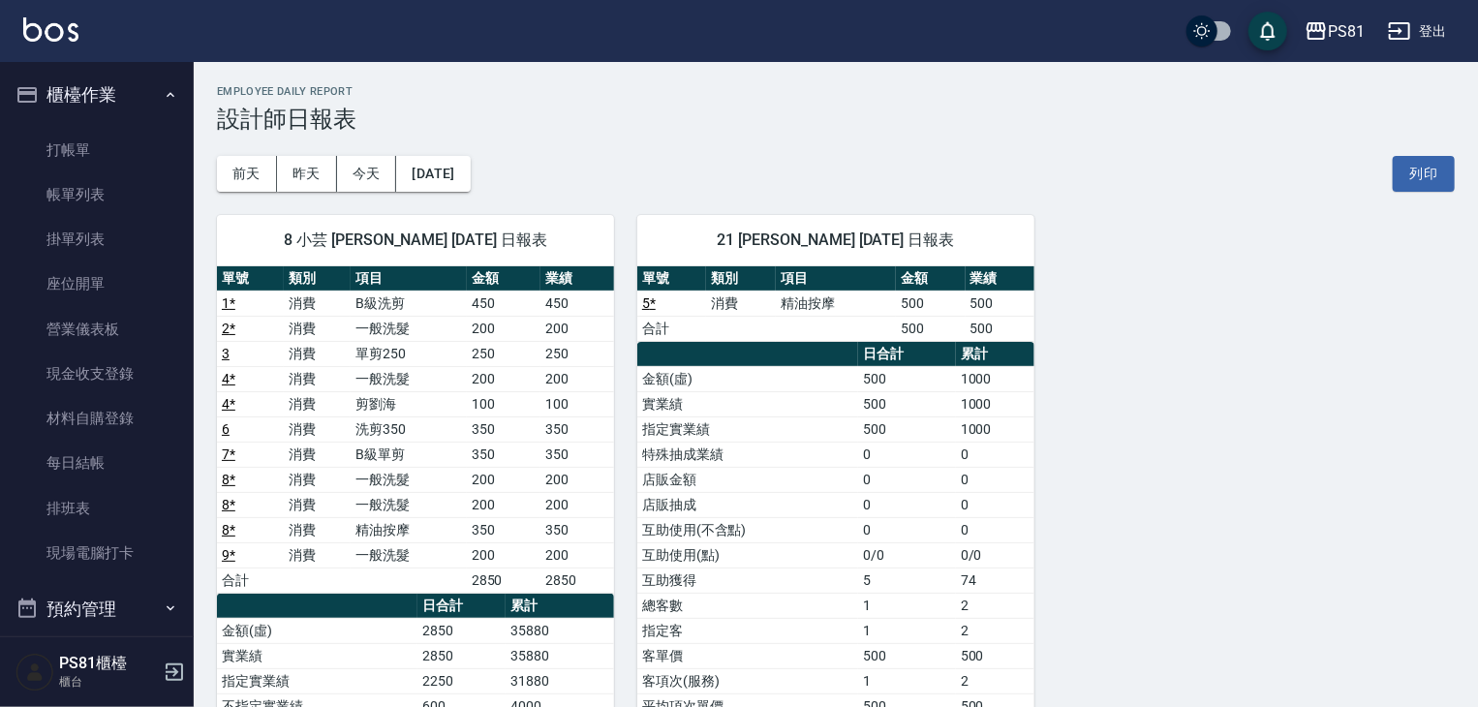
click at [79, 121] on ul "打帳單 帳單列表 掛單列表 座位開單 營業儀表板 現金收支登錄 材料自購登錄 每日結帳 排班表 現場電腦打卡" at bounding box center [97, 352] width 178 height 464
click at [78, 140] on link "打帳單" at bounding box center [97, 150] width 178 height 45
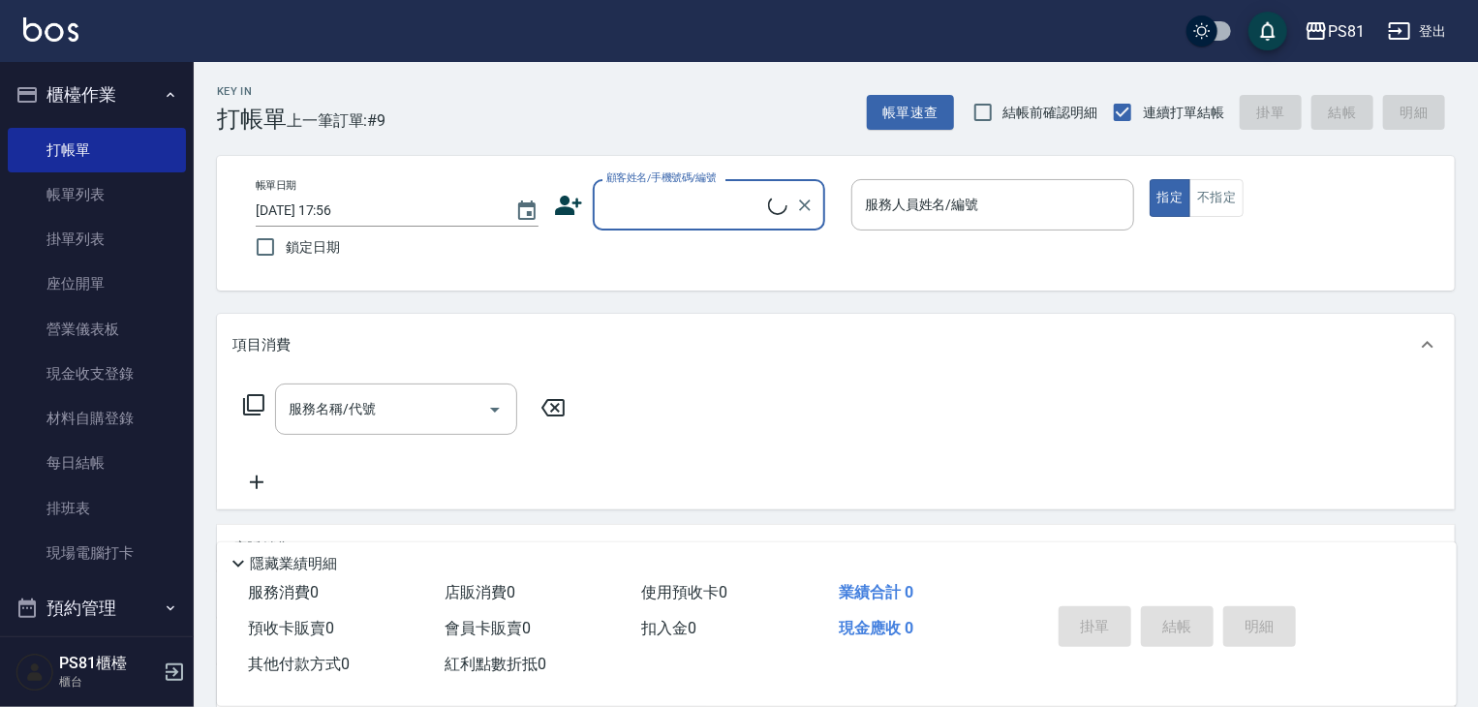
click at [376, 109] on span "上一筆訂單:#9" at bounding box center [337, 120] width 100 height 24
drag, startPoint x: 367, startPoint y: 112, endPoint x: 676, endPoint y: 524, distance: 514.8
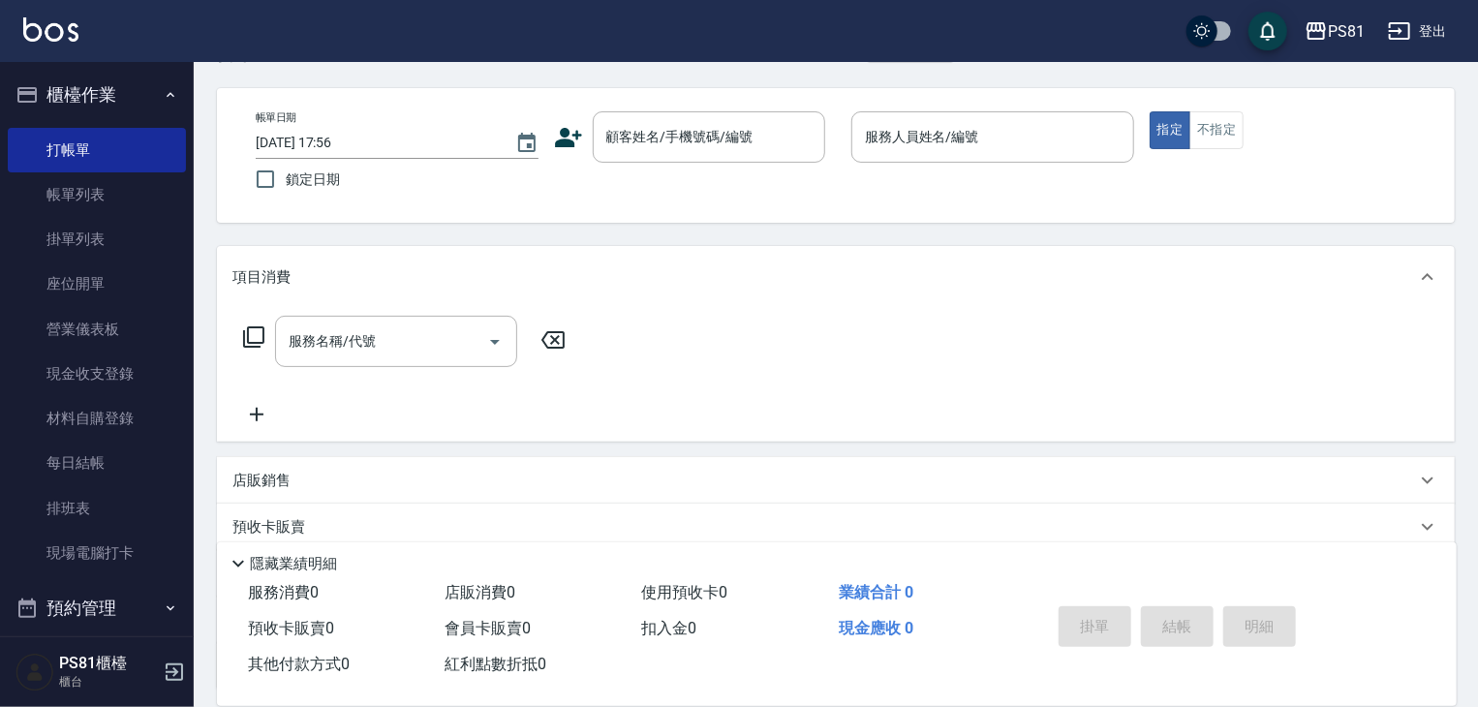
click at [677, 525] on div "預收卡販賣" at bounding box center [824, 527] width 1184 height 20
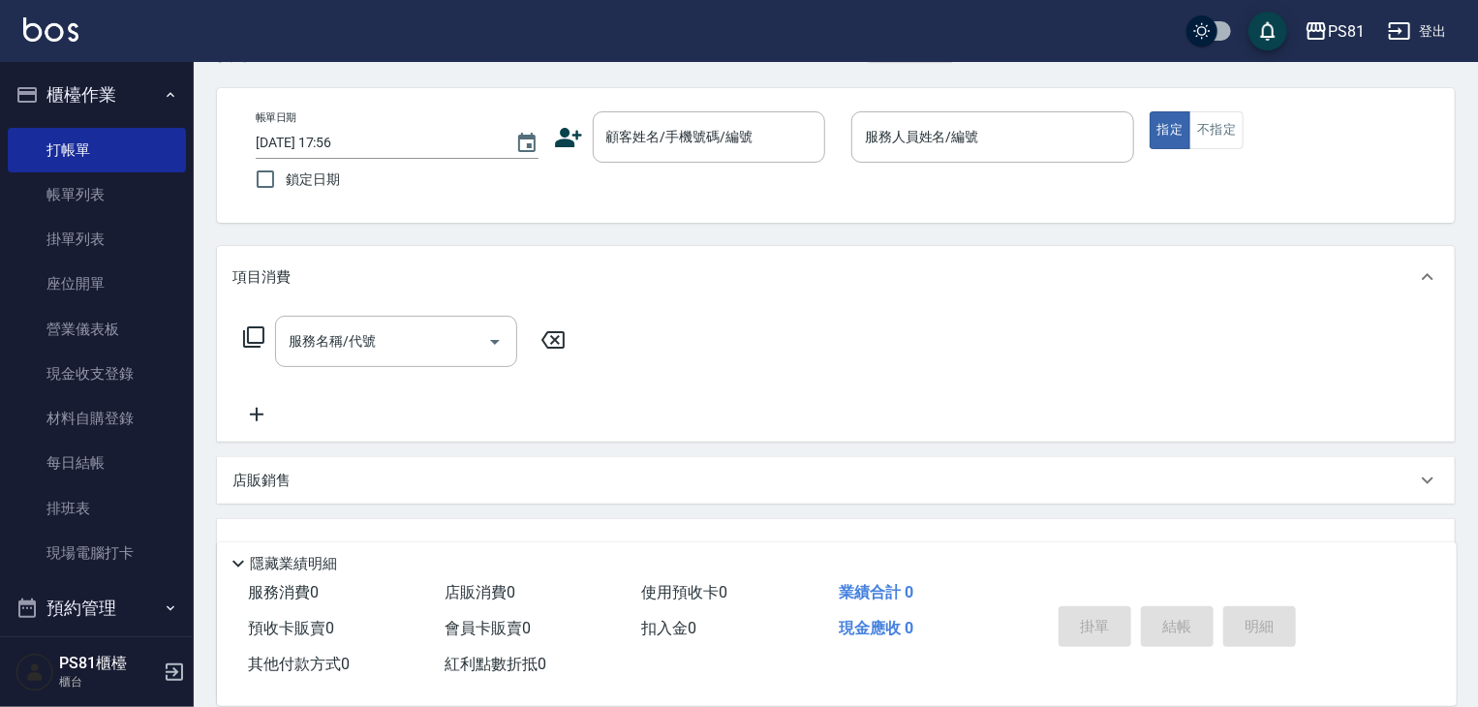
scroll to position [0, 0]
click at [677, 526] on div "預收卡販賣" at bounding box center [836, 550] width 1238 height 62
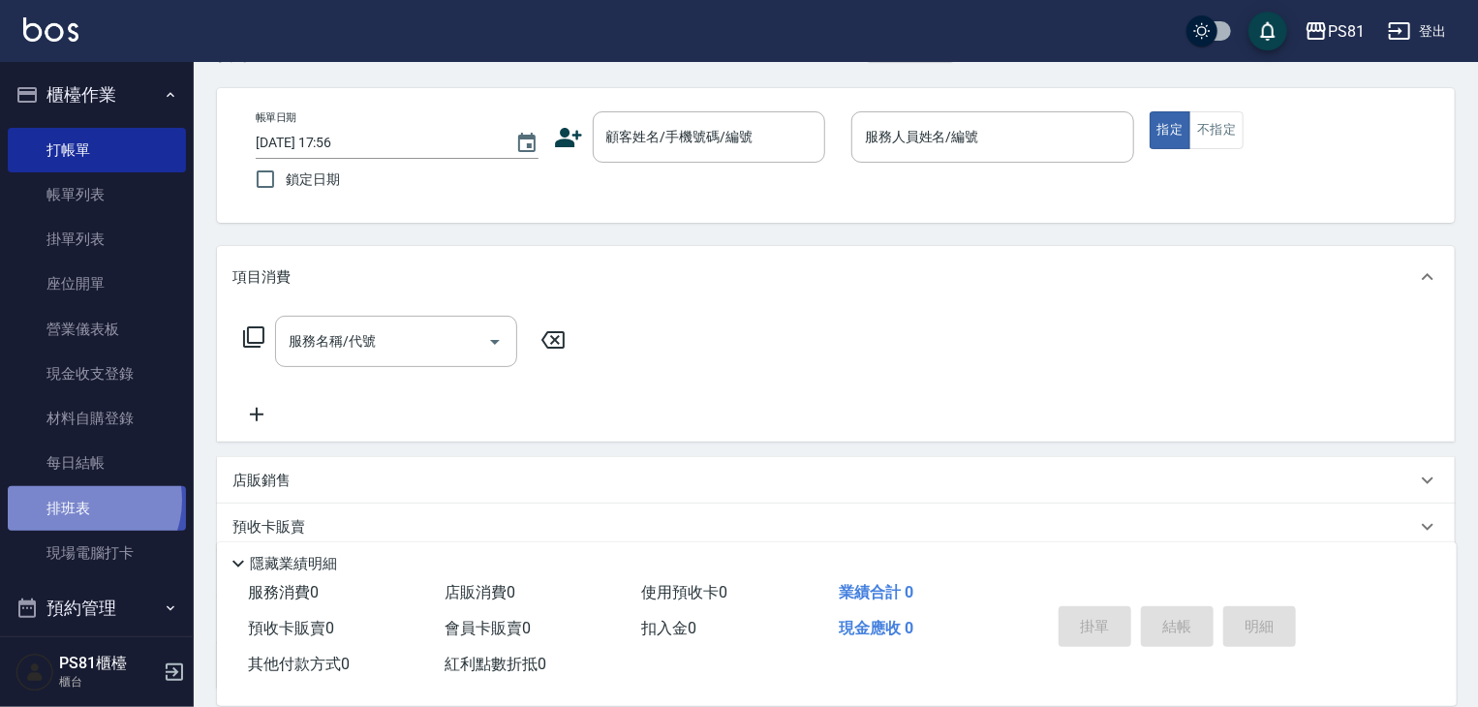
click at [85, 500] on link "排班表" at bounding box center [97, 508] width 178 height 45
